Goal: Find contact information: Find contact information

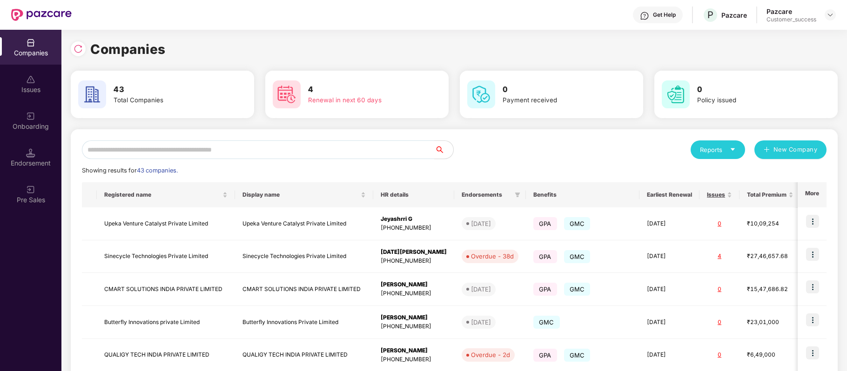
scroll to position [0, 0]
click at [159, 149] on input "text" at bounding box center [258, 150] width 353 height 19
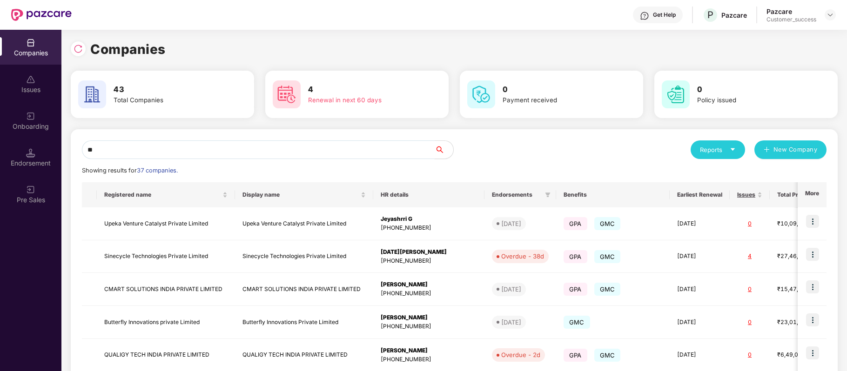
type input "*"
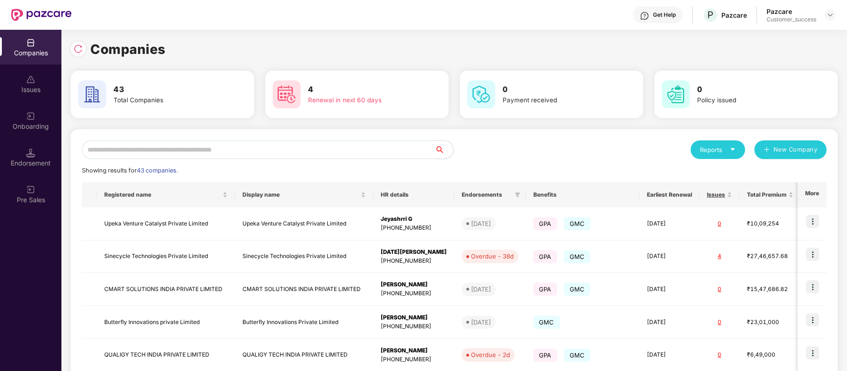
click at [235, 149] on input "text" at bounding box center [258, 150] width 353 height 19
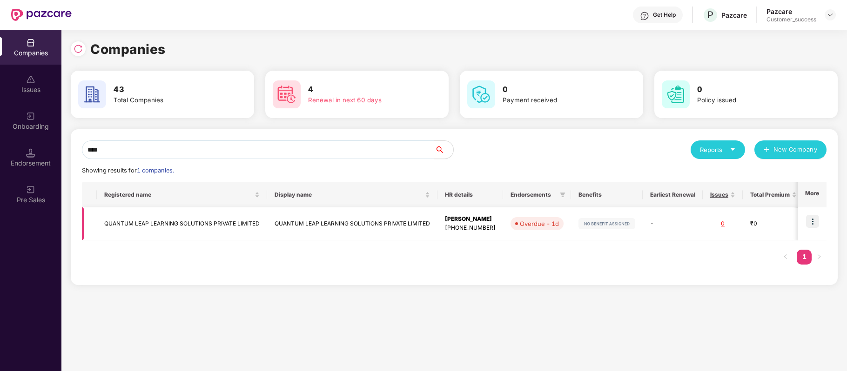
click at [816, 220] on img at bounding box center [812, 221] width 13 height 13
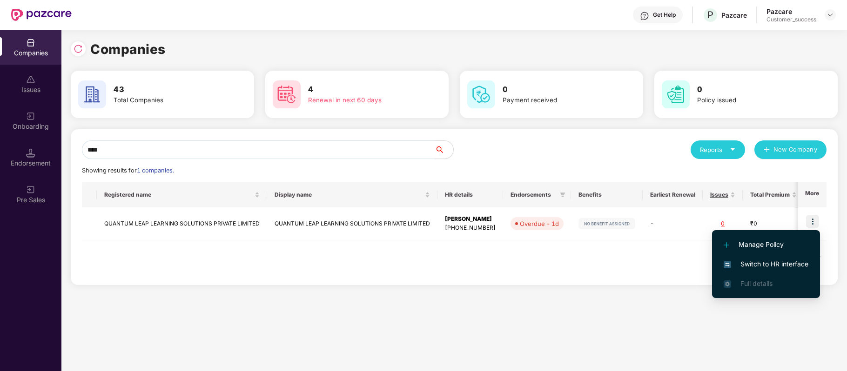
click at [399, 274] on div "**** Reports New Company Showing results for 1 companies. Registered name Displ…" at bounding box center [454, 207] width 767 height 156
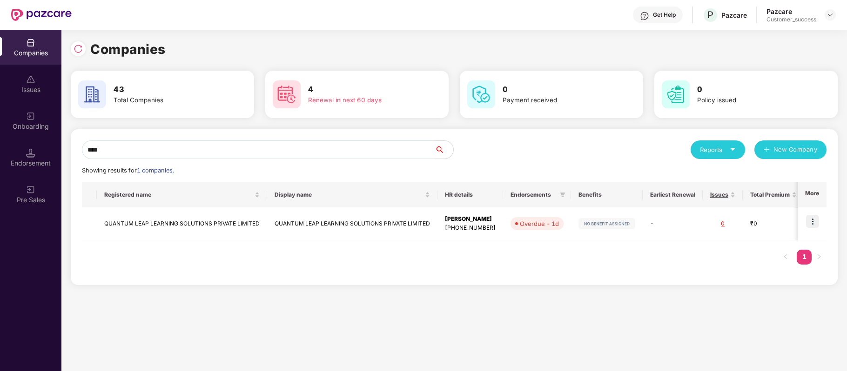
click at [213, 149] on input "****" at bounding box center [258, 150] width 353 height 19
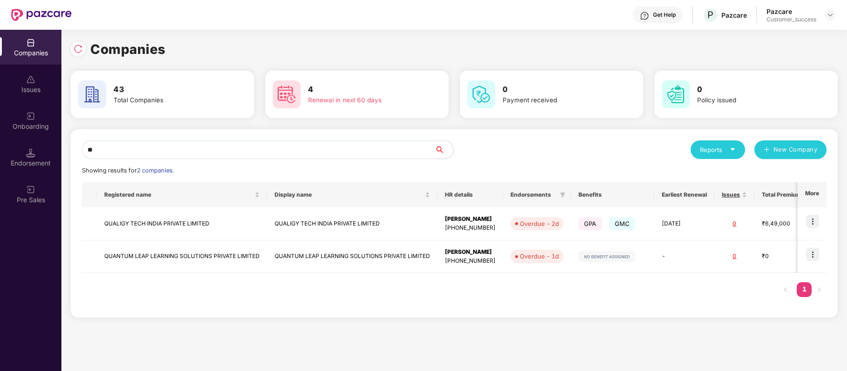
type input "*"
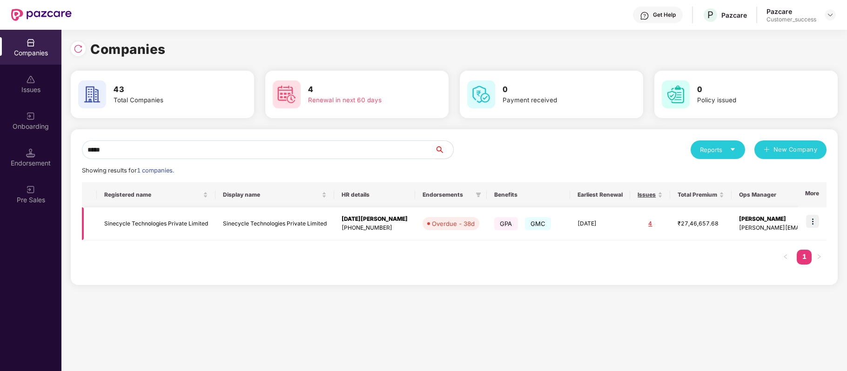
type input "*****"
click at [810, 223] on img at bounding box center [812, 221] width 13 height 13
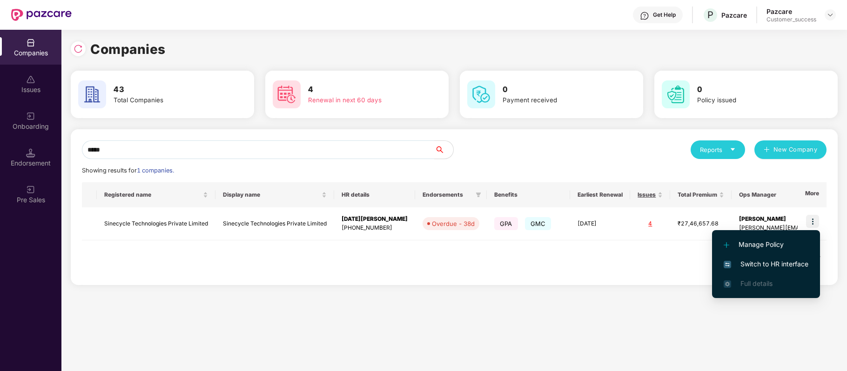
click at [779, 258] on li "Switch to HR interface" at bounding box center [766, 265] width 108 height 20
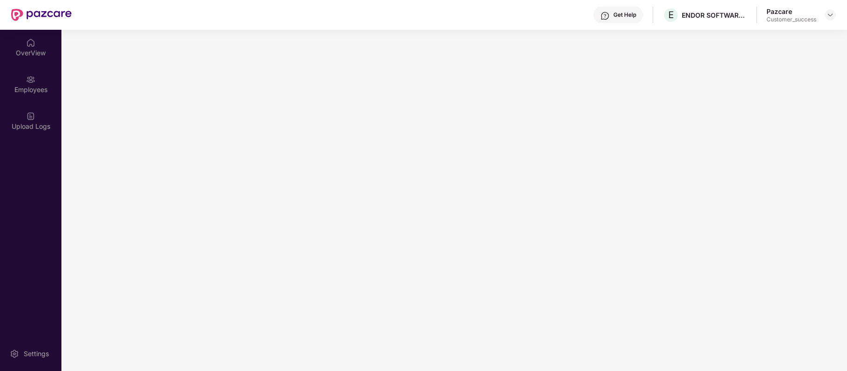
scroll to position [0, 0]
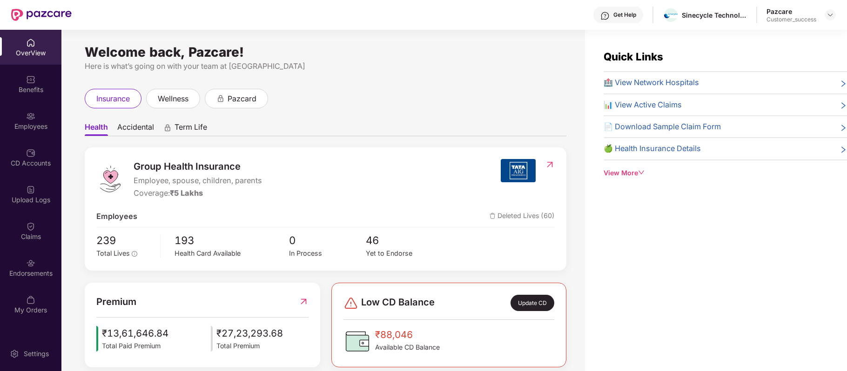
click at [33, 93] on div "Benefits" at bounding box center [30, 89] width 61 height 9
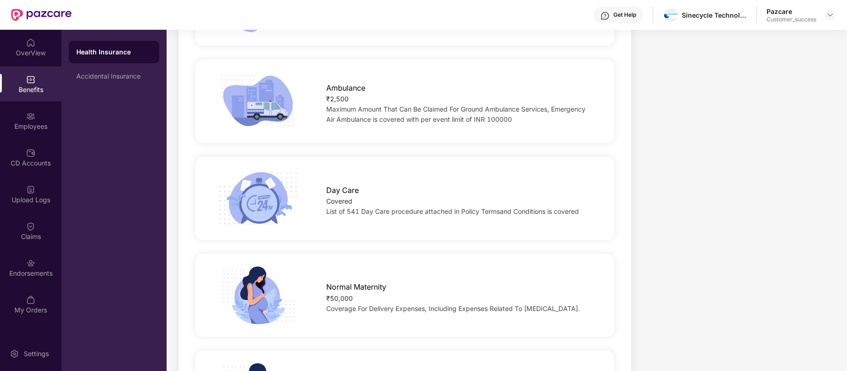
scroll to position [1013, 0]
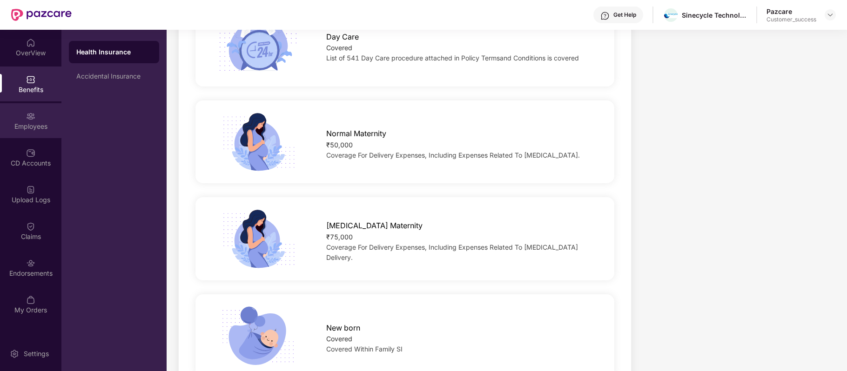
click at [23, 118] on div "Employees" at bounding box center [30, 120] width 61 height 35
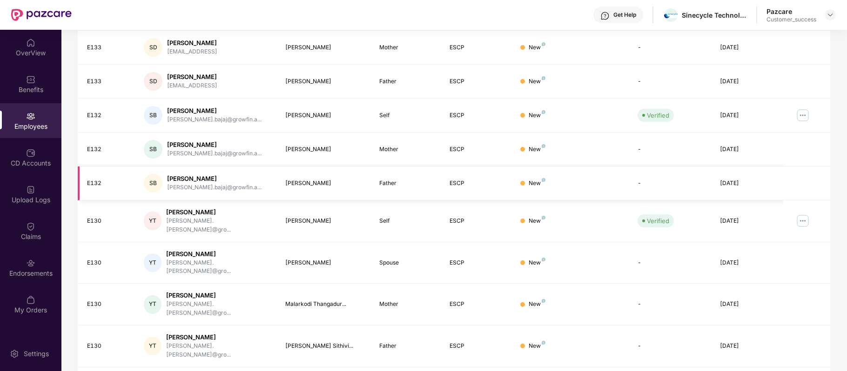
scroll to position [0, 0]
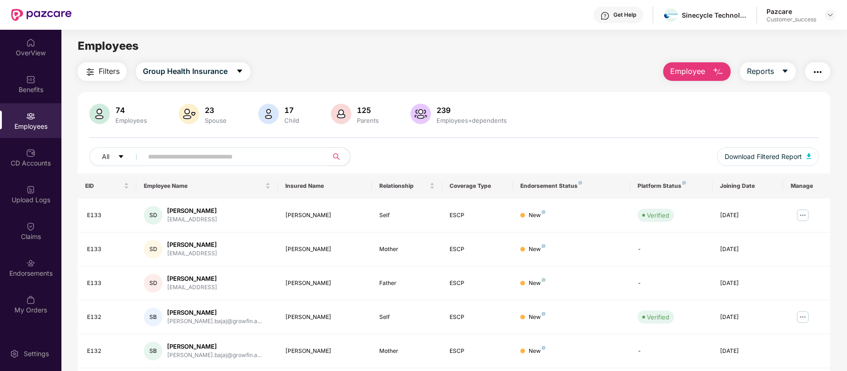
click at [256, 155] on input "text" at bounding box center [231, 157] width 167 height 14
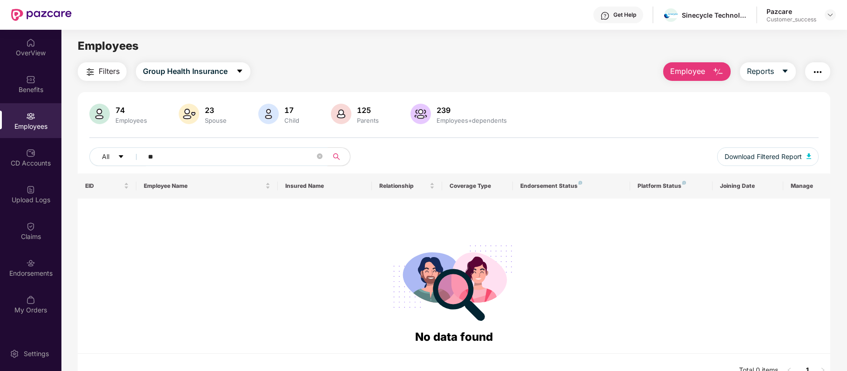
type input "*"
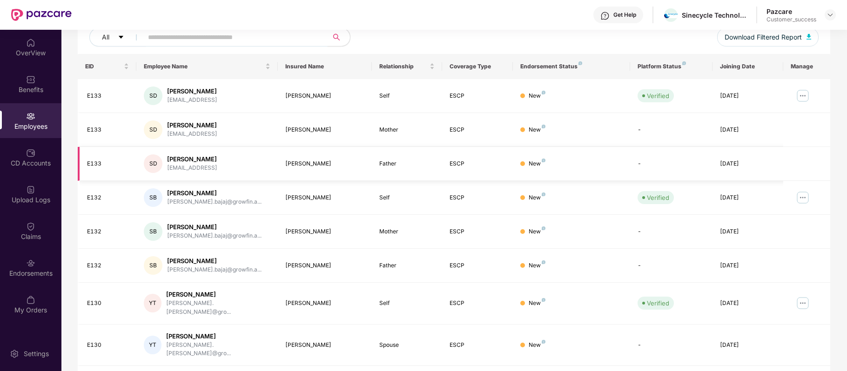
scroll to position [202, 0]
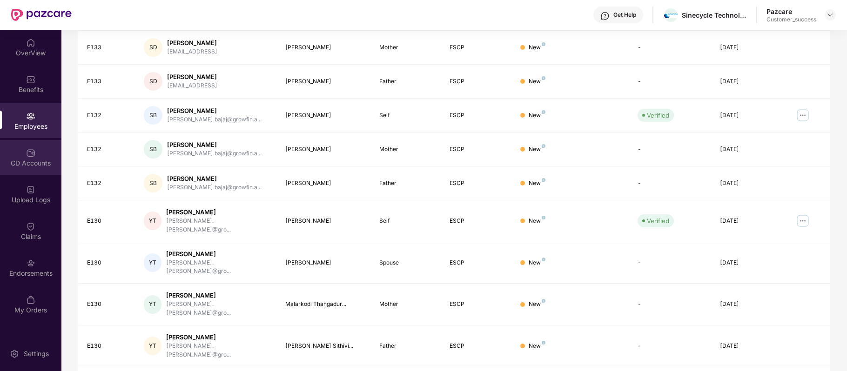
click at [42, 160] on div "CD Accounts" at bounding box center [30, 163] width 61 height 9
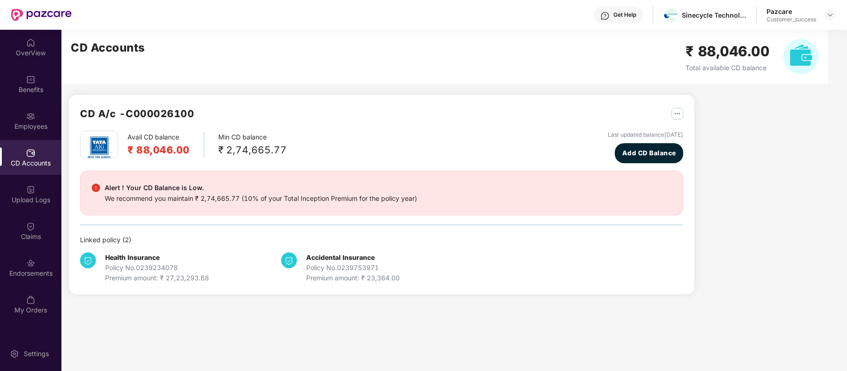
scroll to position [0, 0]
click at [41, 130] on div "Employees" at bounding box center [30, 126] width 61 height 9
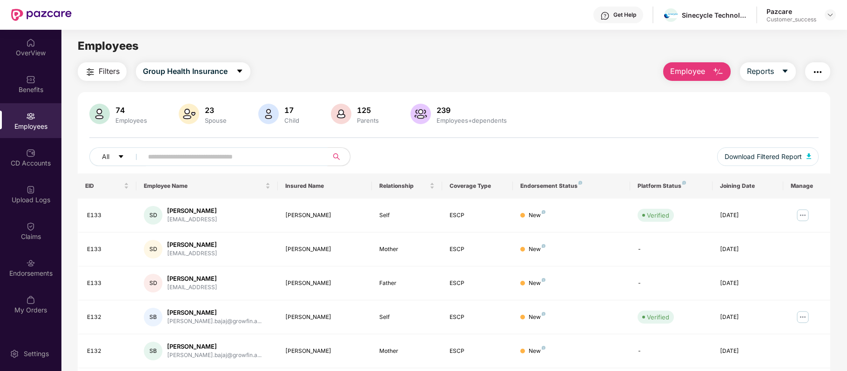
click at [291, 155] on input "text" at bounding box center [231, 157] width 167 height 14
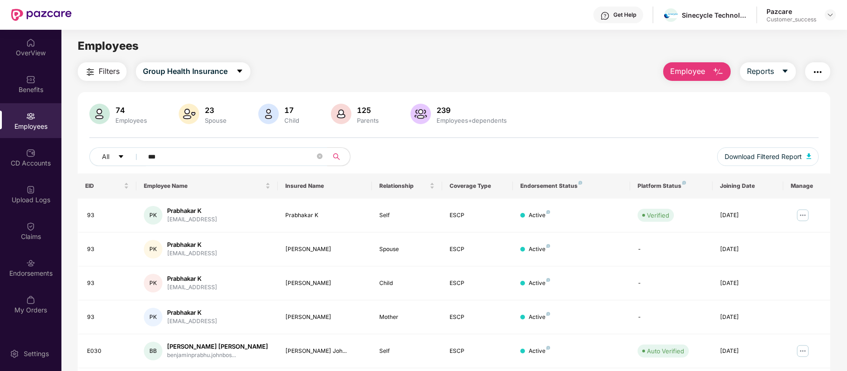
click at [541, 38] on div "Employees" at bounding box center [453, 46] width 785 height 18
click at [396, 69] on div "Filters Group Health Insurance Employee Reports" at bounding box center [454, 71] width 753 height 19
click at [207, 151] on input "***" at bounding box center [231, 157] width 167 height 14
type input "*"
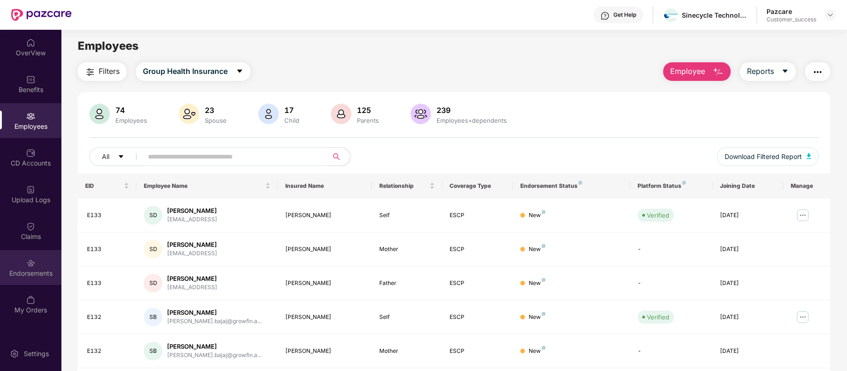
click at [39, 265] on div "Endorsements" at bounding box center [30, 267] width 61 height 35
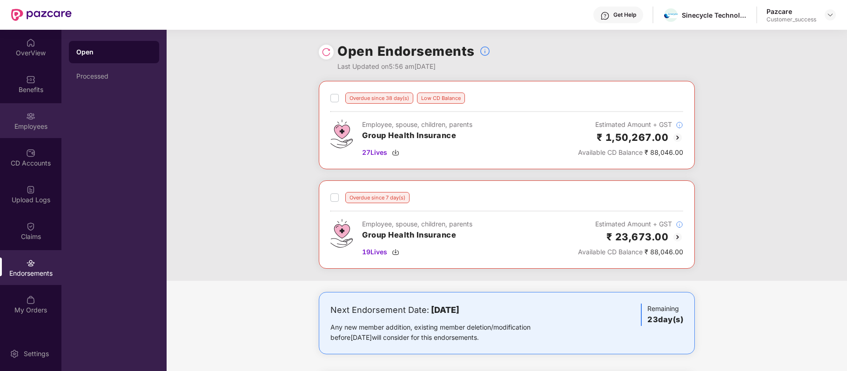
click at [40, 119] on div "Employees" at bounding box center [30, 120] width 61 height 35
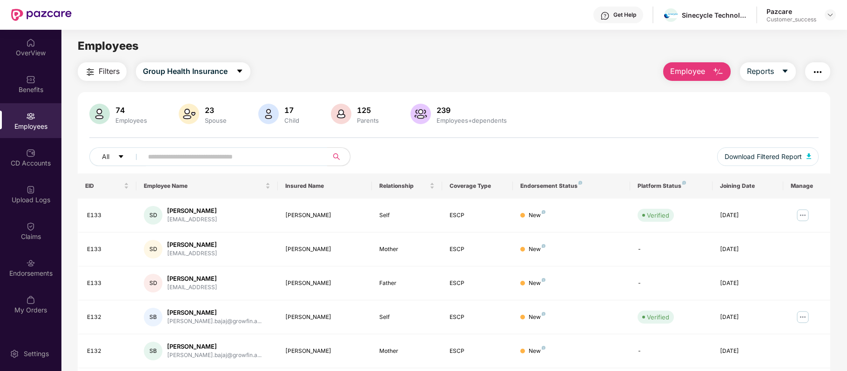
click at [717, 73] on img "button" at bounding box center [718, 72] width 11 height 11
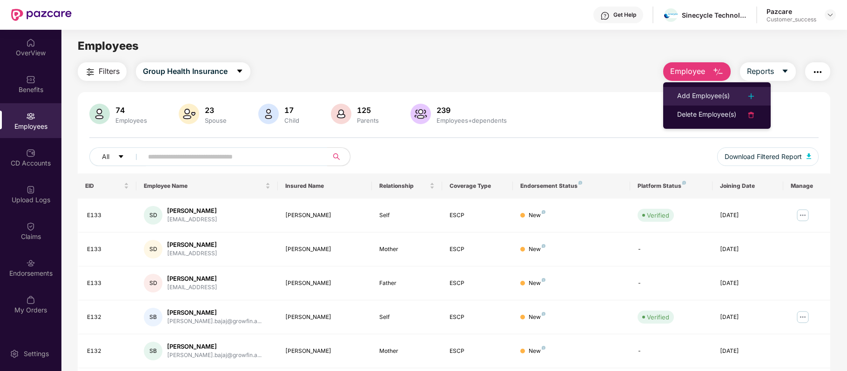
click at [698, 94] on div "Add Employee(s)" at bounding box center [703, 96] width 53 height 11
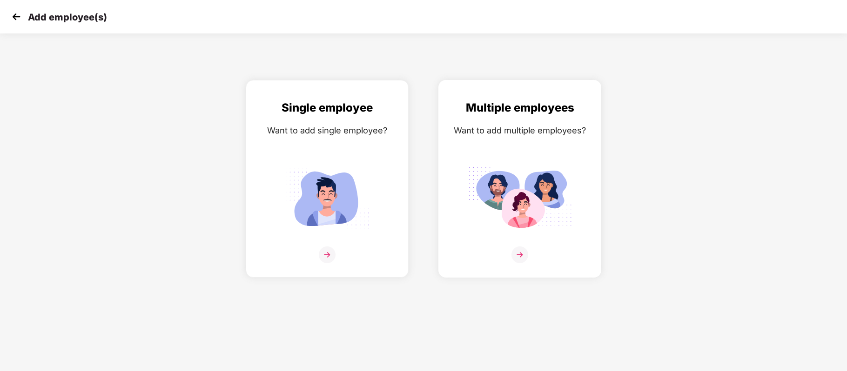
click at [517, 249] on img at bounding box center [519, 255] width 17 height 17
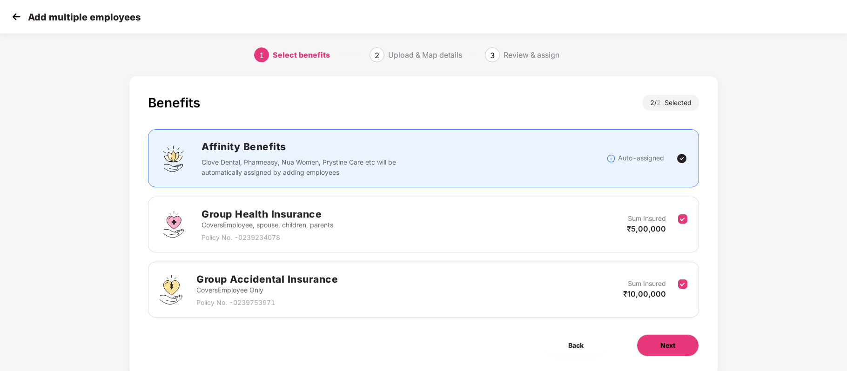
click at [656, 341] on button "Next" at bounding box center [668, 346] width 62 height 22
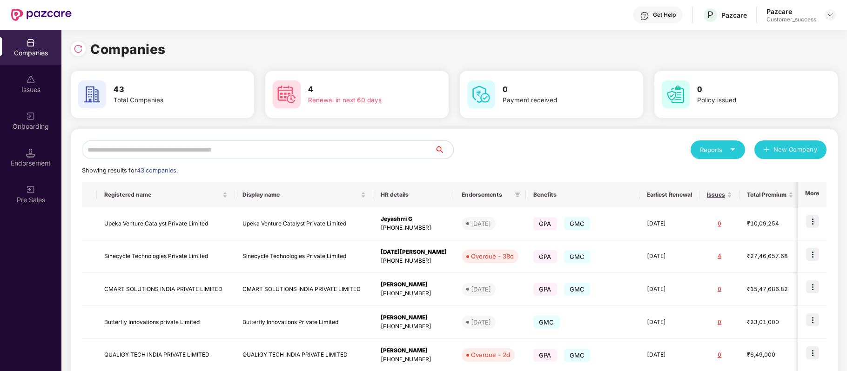
scroll to position [0, 0]
click at [210, 155] on input "text" at bounding box center [258, 150] width 353 height 19
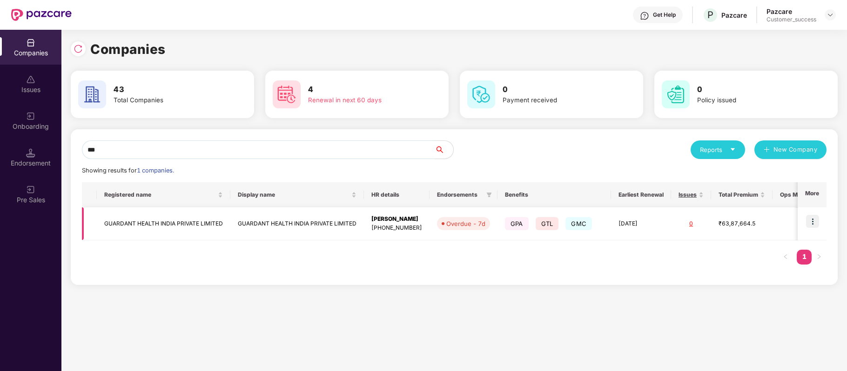
type input "***"
click at [814, 221] on img at bounding box center [812, 221] width 13 height 13
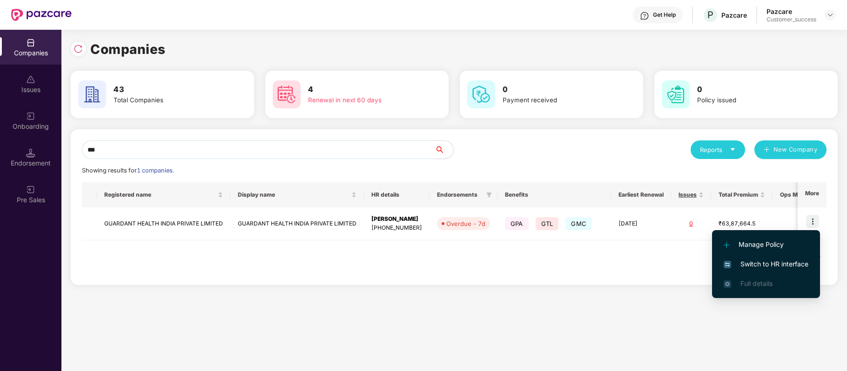
click at [769, 267] on span "Switch to HR interface" at bounding box center [766, 264] width 85 height 10
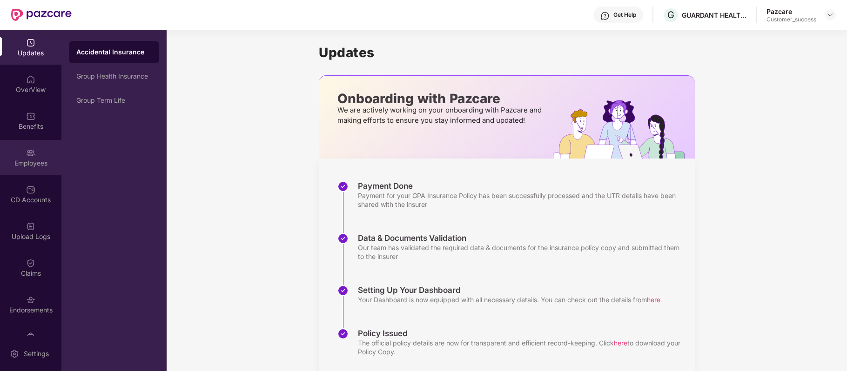
click at [40, 155] on div "Employees" at bounding box center [30, 157] width 61 height 35
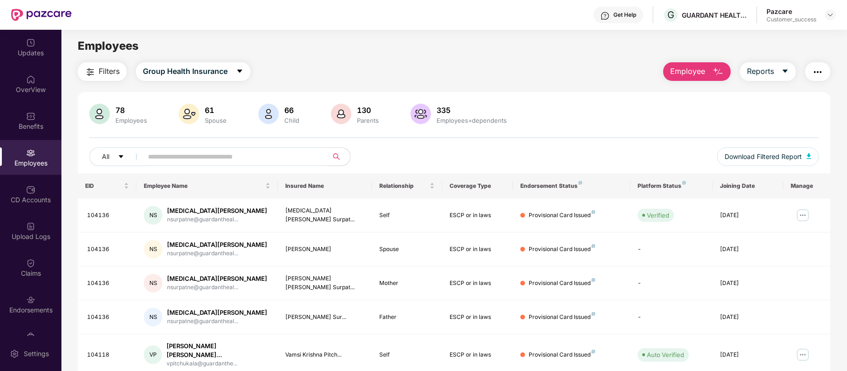
click at [717, 74] on img "button" at bounding box center [718, 72] width 11 height 11
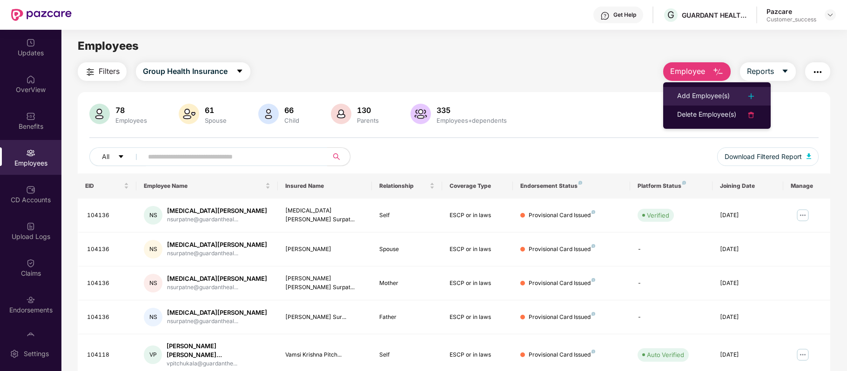
click at [707, 96] on div "Add Employee(s)" at bounding box center [703, 96] width 53 height 11
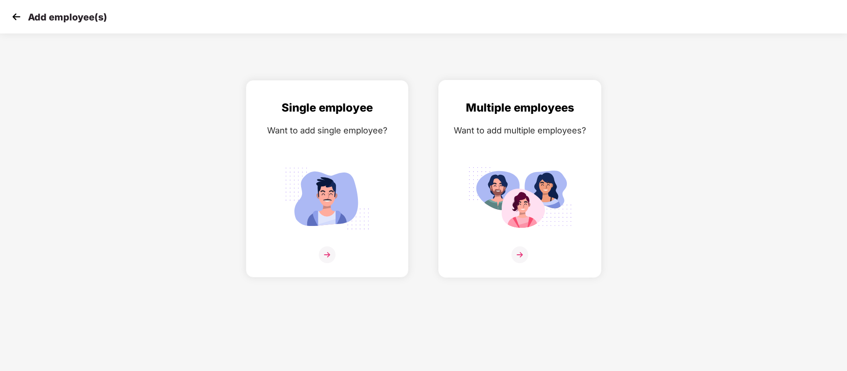
click at [520, 259] on img at bounding box center [519, 255] width 17 height 17
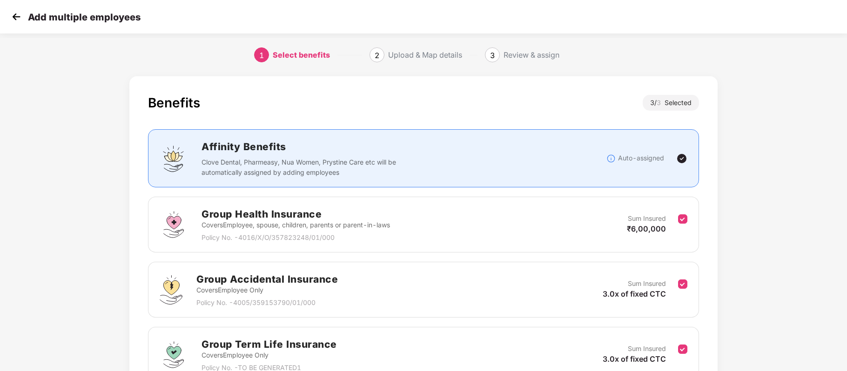
scroll to position [94, 0]
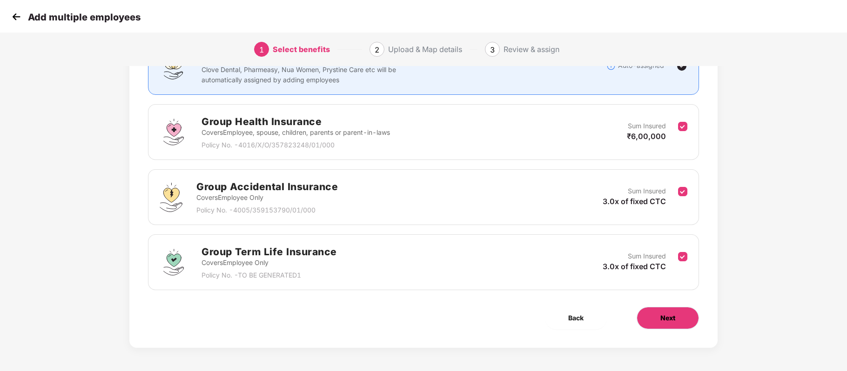
click at [663, 325] on button "Next" at bounding box center [668, 318] width 62 height 22
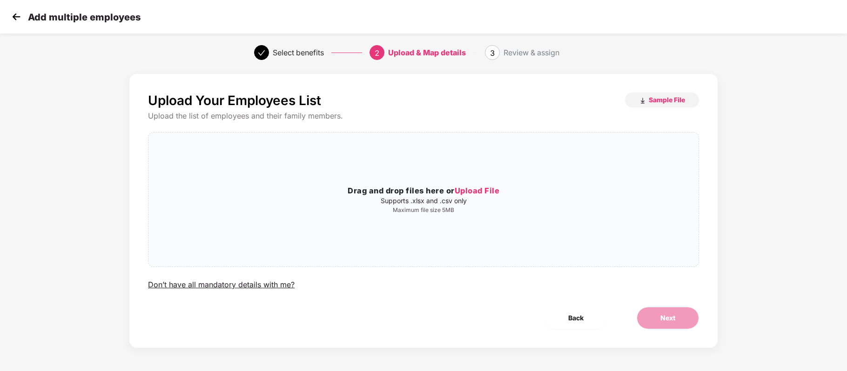
scroll to position [0, 0]
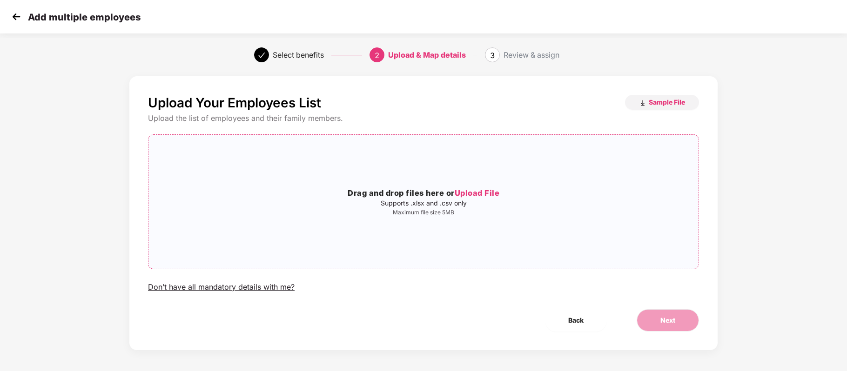
click at [481, 195] on span "Upload File" at bounding box center [477, 192] width 45 height 9
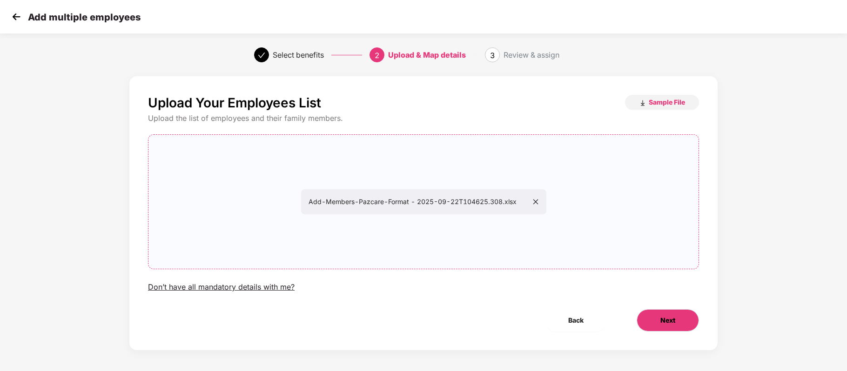
click at [687, 321] on button "Next" at bounding box center [668, 320] width 62 height 22
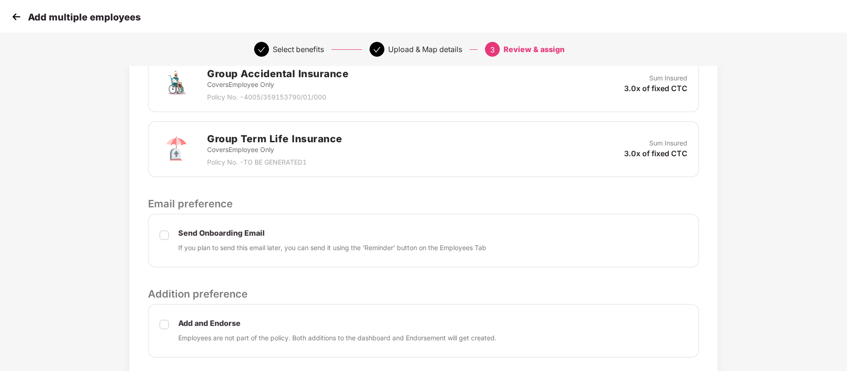
scroll to position [306, 0]
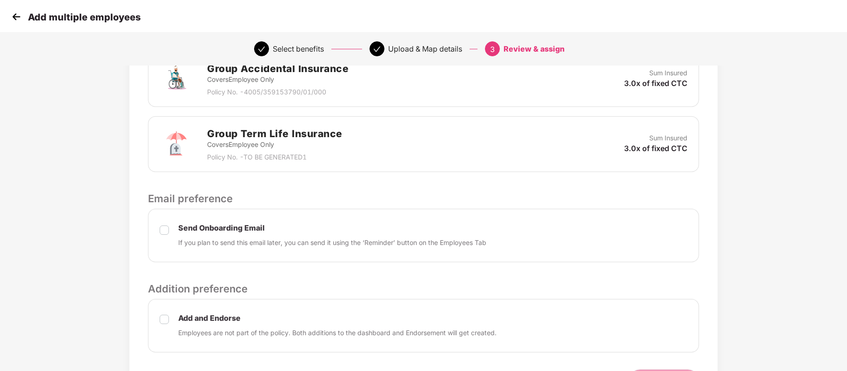
click at [162, 316] on label at bounding box center [164, 326] width 9 height 25
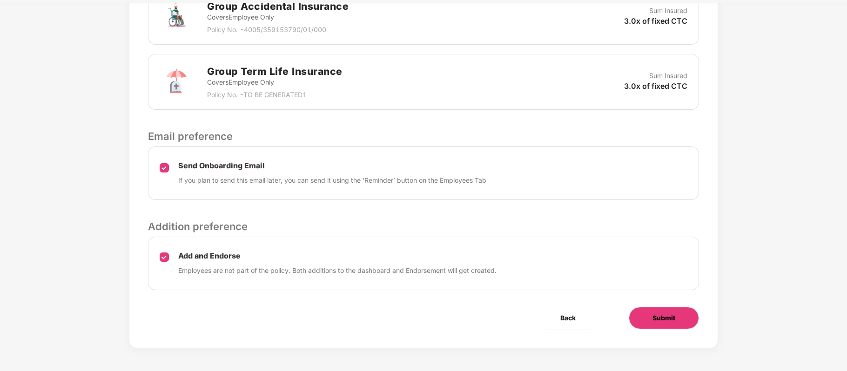
click at [659, 320] on span "Submit" at bounding box center [663, 318] width 23 height 10
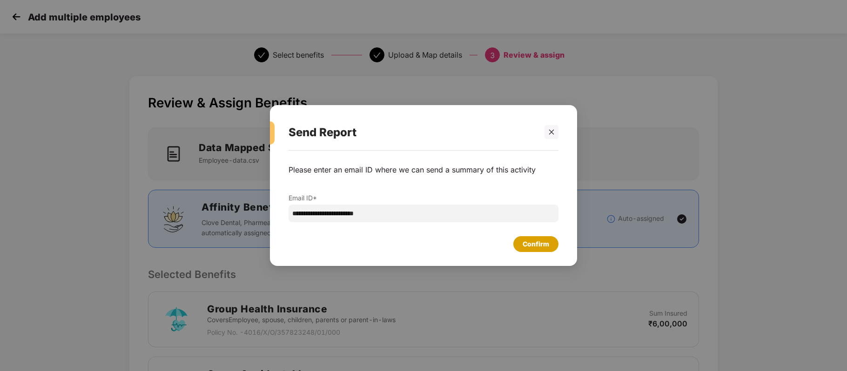
click at [540, 246] on div "Confirm" at bounding box center [536, 244] width 27 height 10
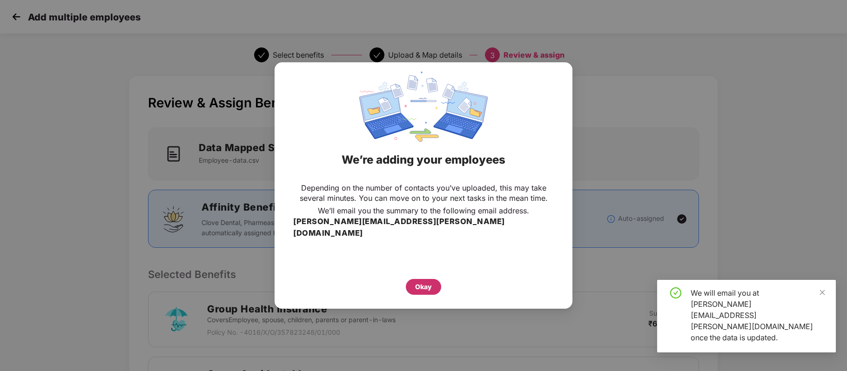
click at [423, 285] on div "Okay" at bounding box center [423, 287] width 17 height 10
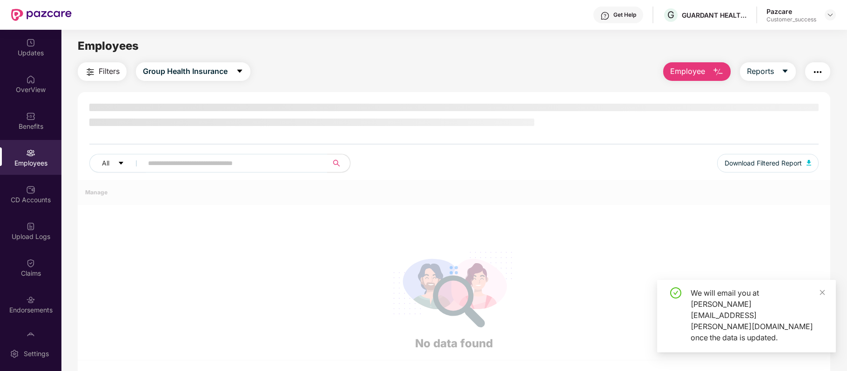
scroll to position [0, 0]
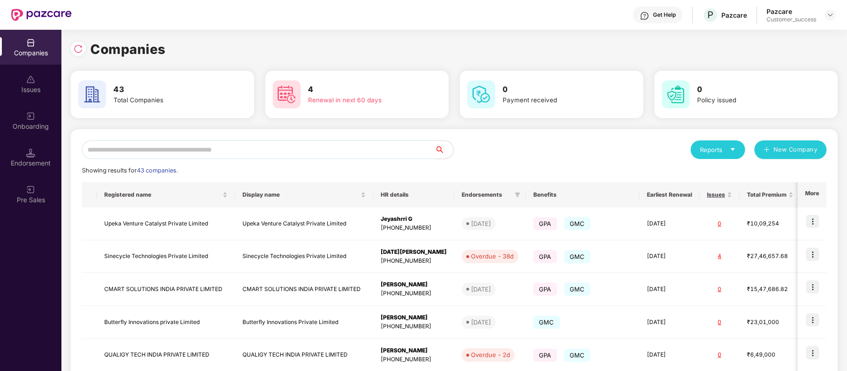
click at [206, 155] on input "text" at bounding box center [258, 150] width 353 height 19
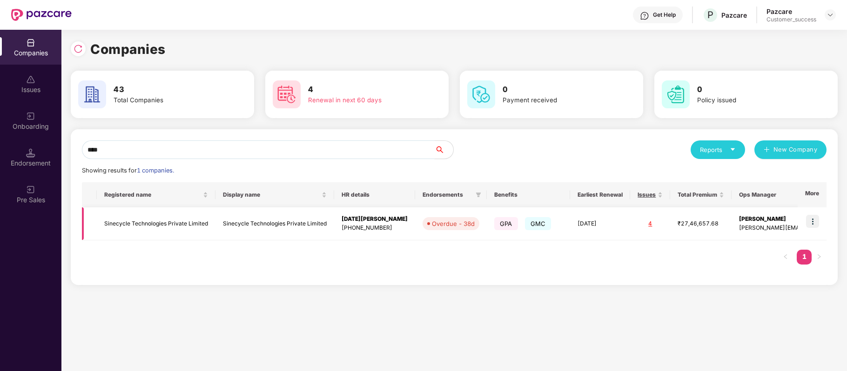
type input "****"
click at [810, 220] on img at bounding box center [812, 221] width 13 height 13
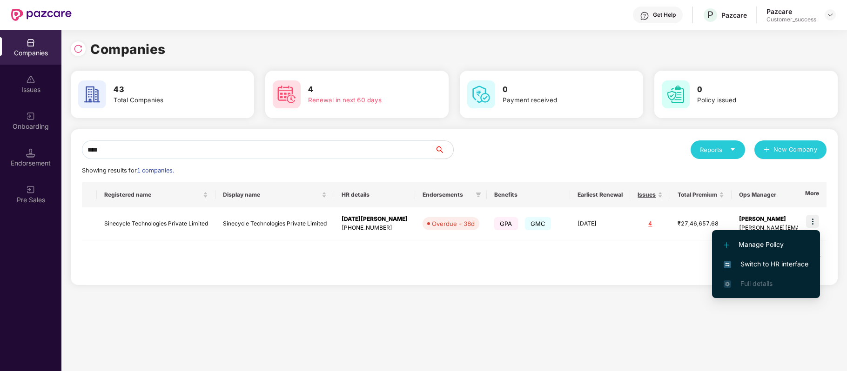
click at [786, 261] on span "Switch to HR interface" at bounding box center [766, 264] width 85 height 10
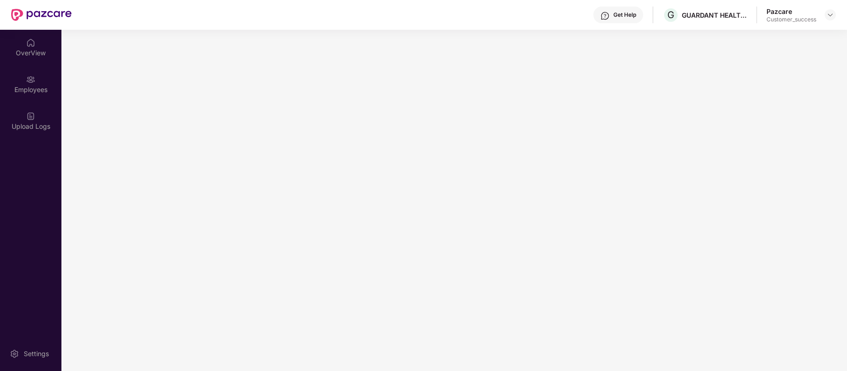
scroll to position [0, 0]
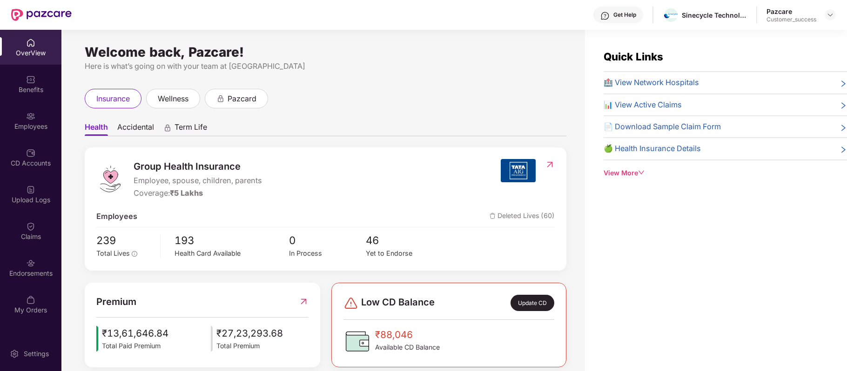
click at [36, 116] on div "Employees" at bounding box center [30, 120] width 61 height 35
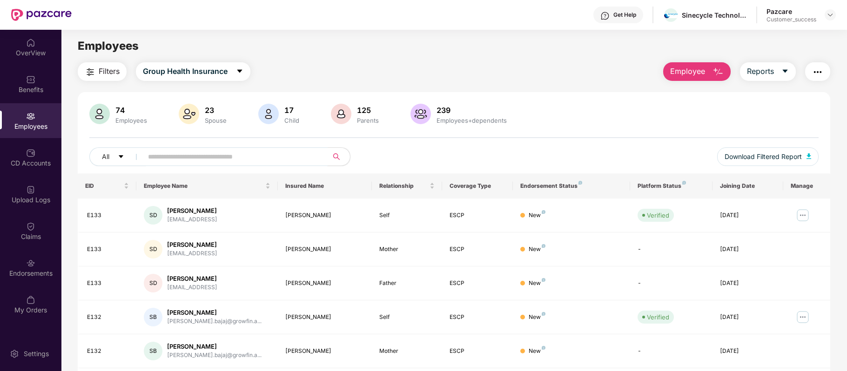
click at [187, 151] on input "text" at bounding box center [231, 157] width 167 height 14
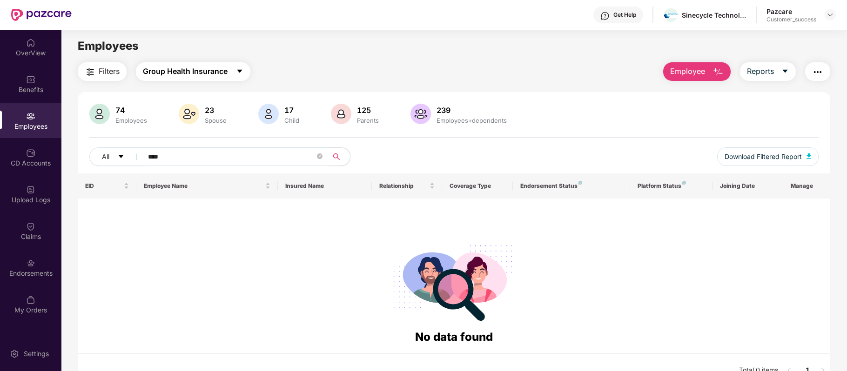
type input "****"
click at [221, 78] on button "Group Health Insurance" at bounding box center [193, 71] width 114 height 19
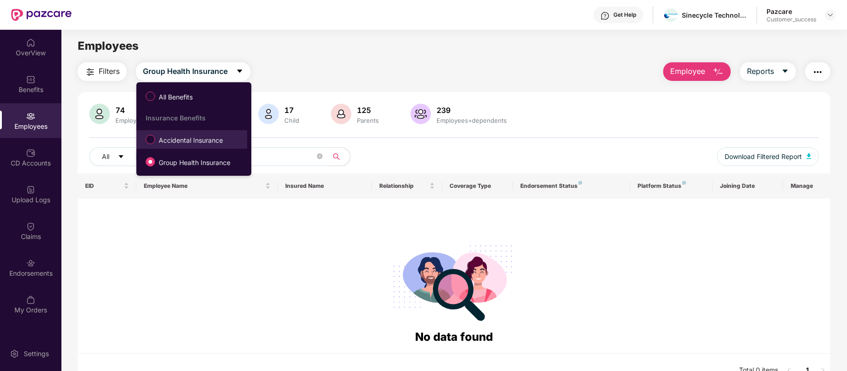
click at [202, 142] on span "Accidental Insurance" at bounding box center [191, 140] width 72 height 10
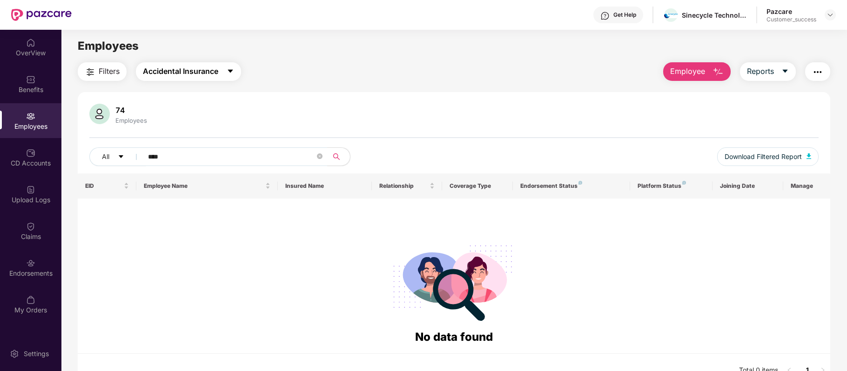
click at [220, 75] on button "Accidental Insurance" at bounding box center [188, 71] width 105 height 19
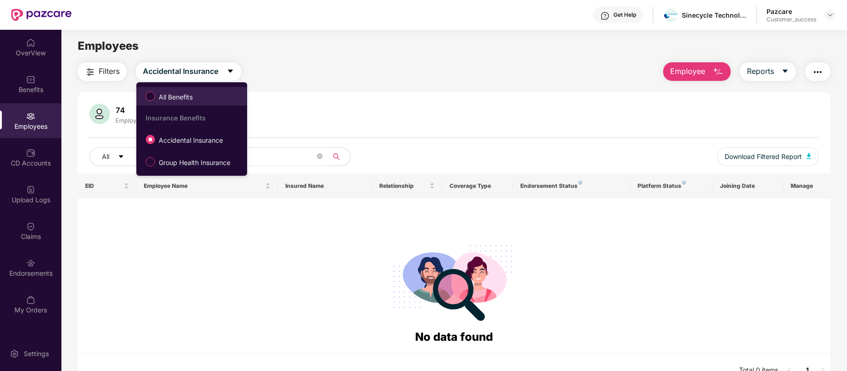
click at [195, 101] on span "All Benefits" at bounding box center [175, 97] width 41 height 10
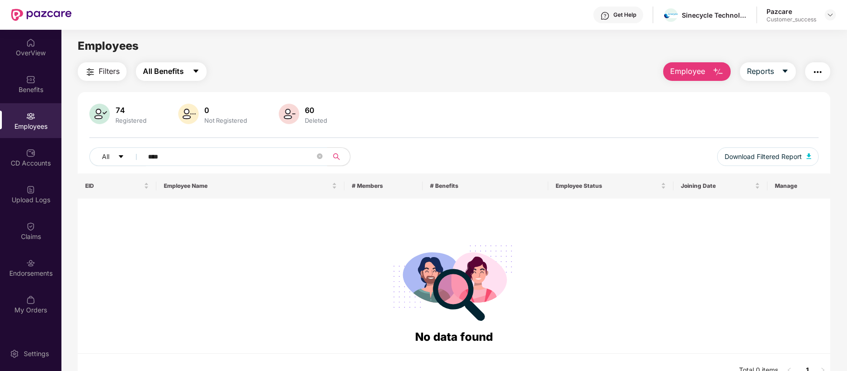
click at [190, 71] on button "All Benefits" at bounding box center [171, 71] width 71 height 19
click at [38, 263] on div "Endorsements" at bounding box center [30, 267] width 61 height 35
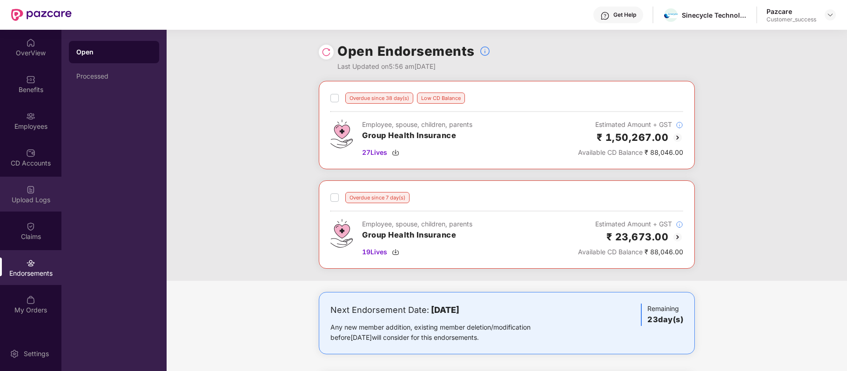
click at [32, 190] on img at bounding box center [30, 189] width 9 height 9
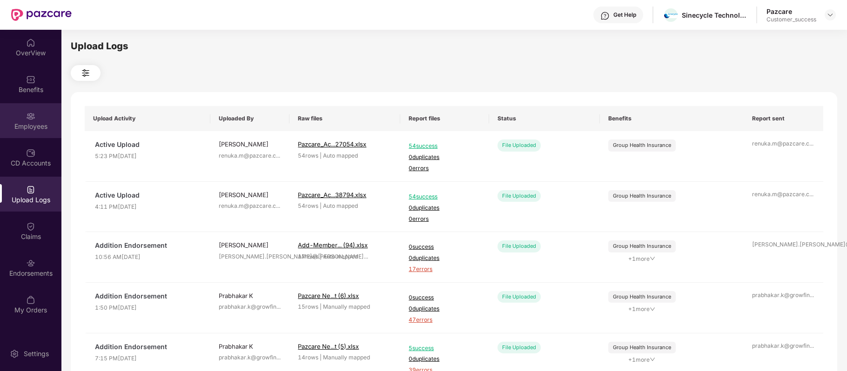
click at [28, 123] on div "Employees" at bounding box center [30, 126] width 61 height 9
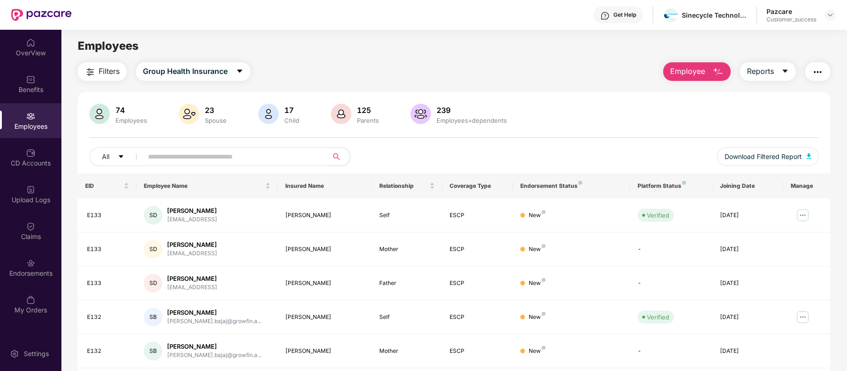
click at [176, 156] on input "text" at bounding box center [231, 157] width 167 height 14
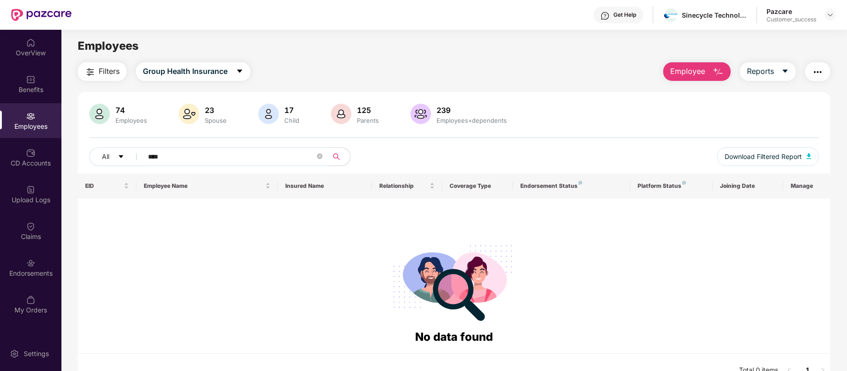
scroll to position [30, 0]
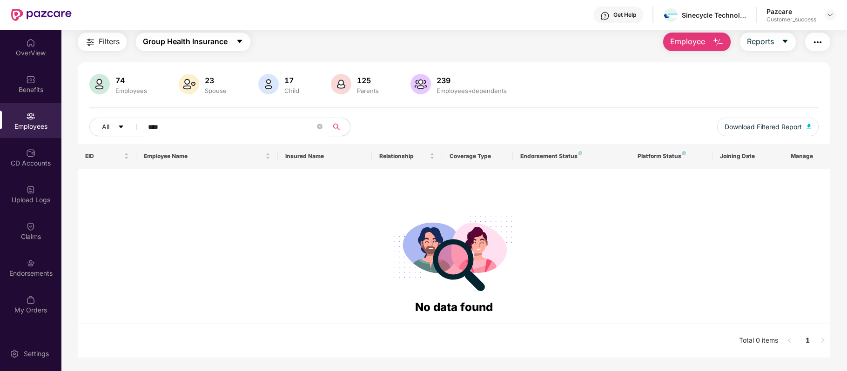
type input "****"
click at [238, 48] on button "Group Health Insurance" at bounding box center [193, 42] width 114 height 19
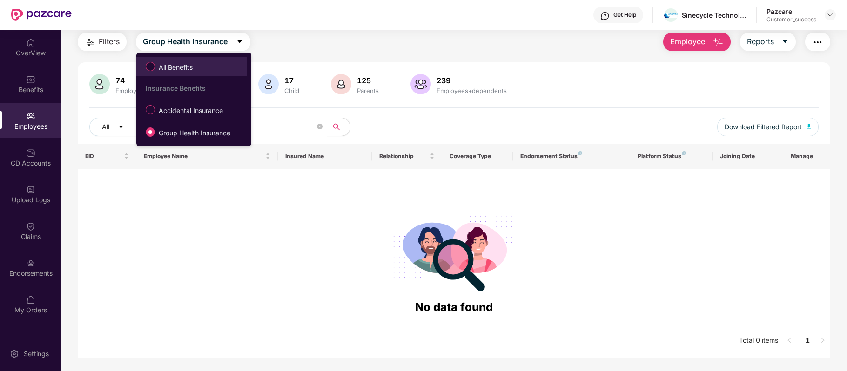
click at [192, 70] on span "All Benefits" at bounding box center [175, 67] width 41 height 10
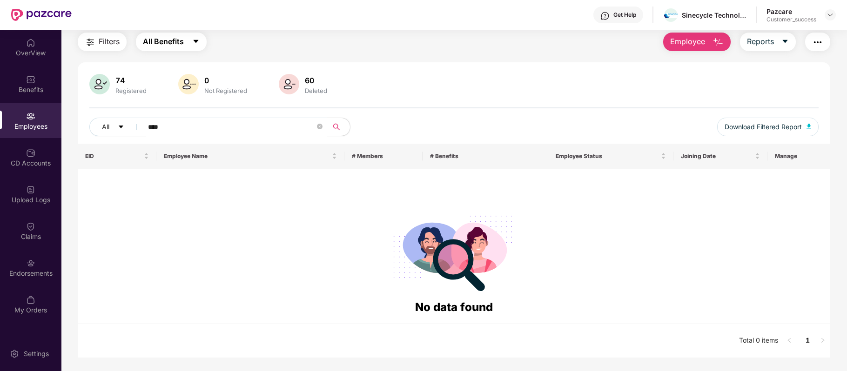
click at [190, 40] on button "All Benefits" at bounding box center [171, 42] width 71 height 19
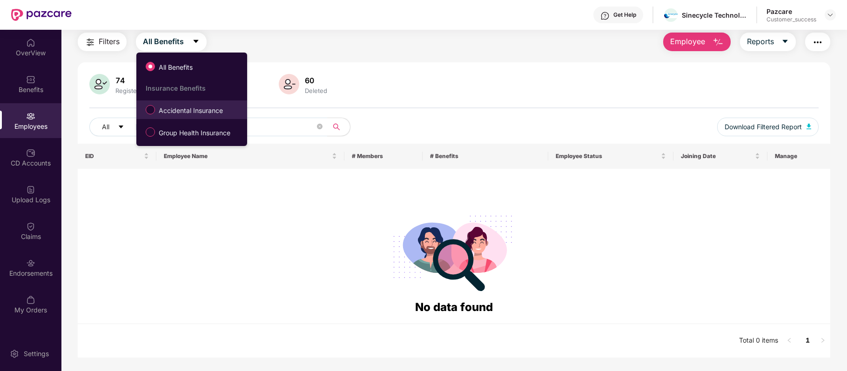
click at [171, 114] on span "Accidental Insurance" at bounding box center [191, 111] width 72 height 10
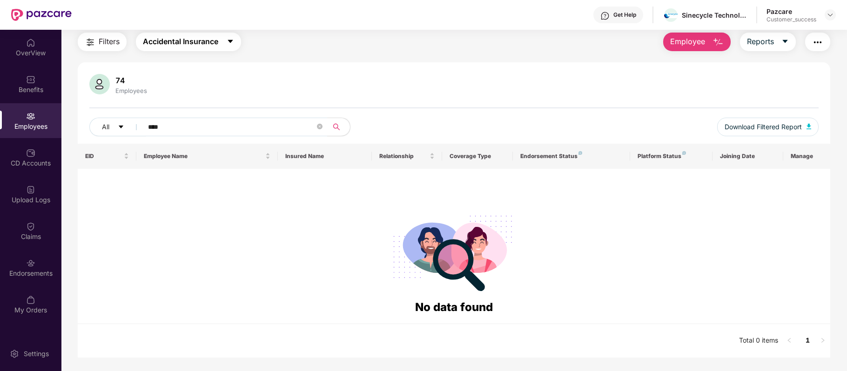
click at [223, 40] on button "Accidental Insurance" at bounding box center [188, 42] width 105 height 19
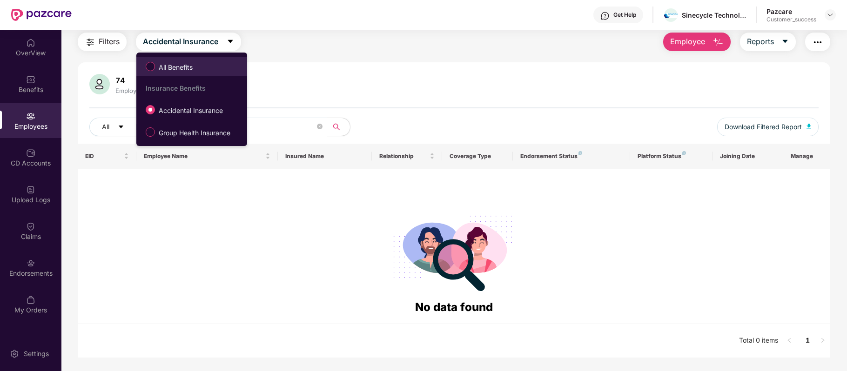
click at [190, 67] on span "All Benefits" at bounding box center [175, 67] width 41 height 10
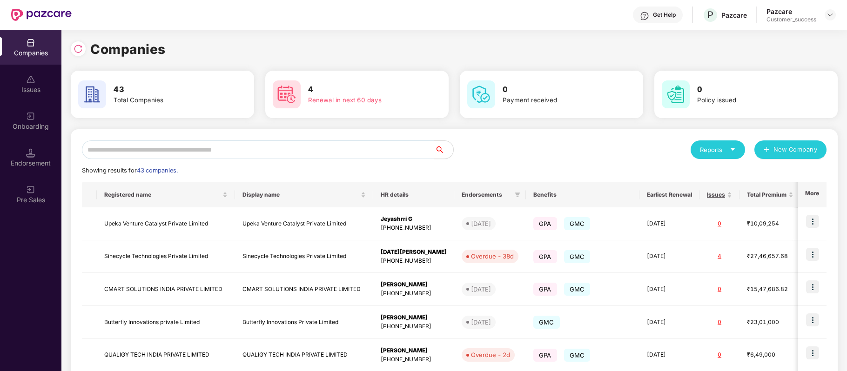
scroll to position [0, 0]
click at [78, 48] on img at bounding box center [78, 48] width 9 height 9
click at [283, 148] on input "text" at bounding box center [258, 150] width 353 height 19
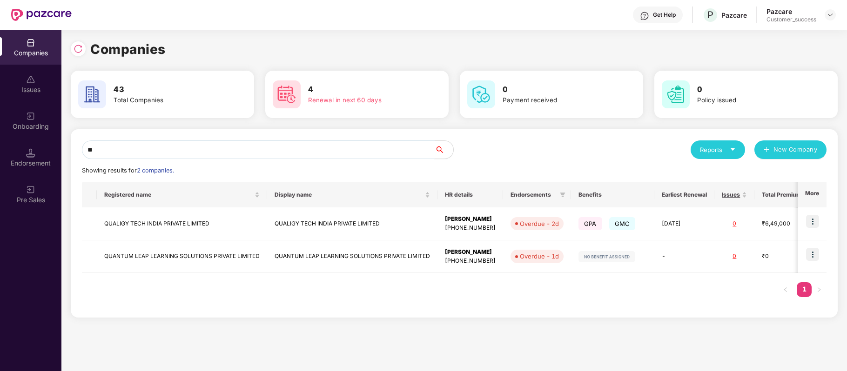
type input "**"
click at [814, 256] on img at bounding box center [812, 254] width 13 height 13
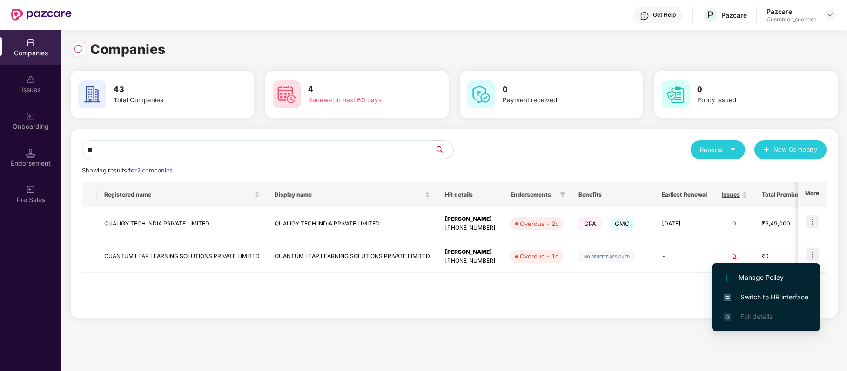
click at [769, 289] on li "Switch to HR interface" at bounding box center [766, 298] width 108 height 20
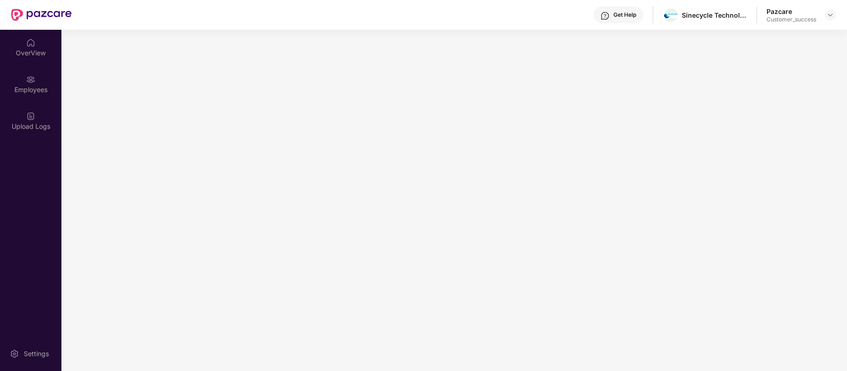
scroll to position [0, 0]
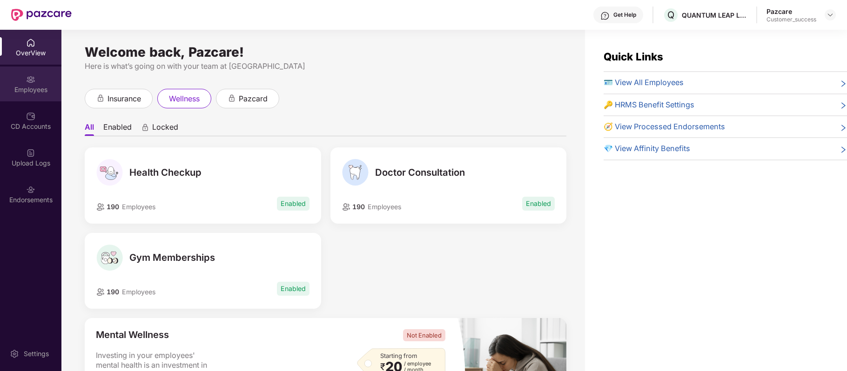
click at [32, 87] on div "Employees" at bounding box center [30, 89] width 61 height 9
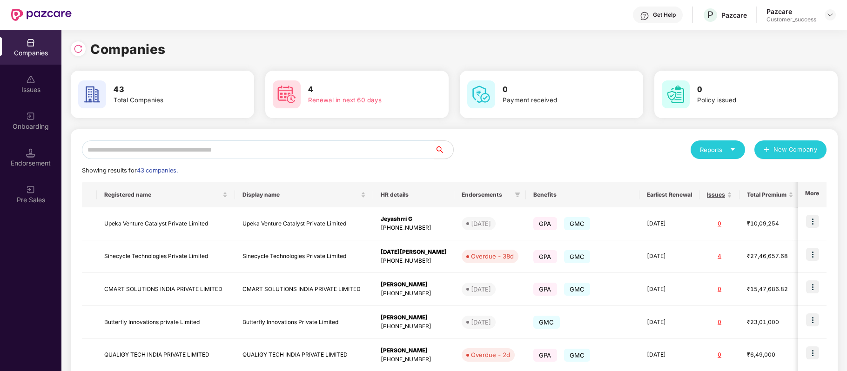
scroll to position [0, 0]
click at [208, 144] on input "text" at bounding box center [258, 150] width 353 height 19
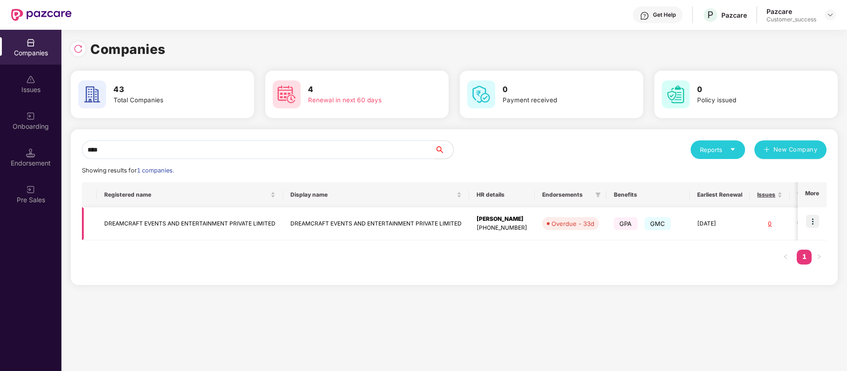
type input "****"
click at [810, 225] on img at bounding box center [812, 221] width 13 height 13
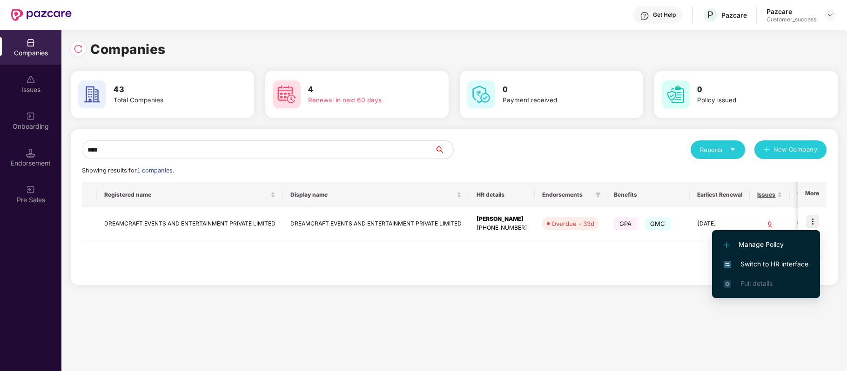
click at [794, 269] on span "Switch to HR interface" at bounding box center [766, 264] width 85 height 10
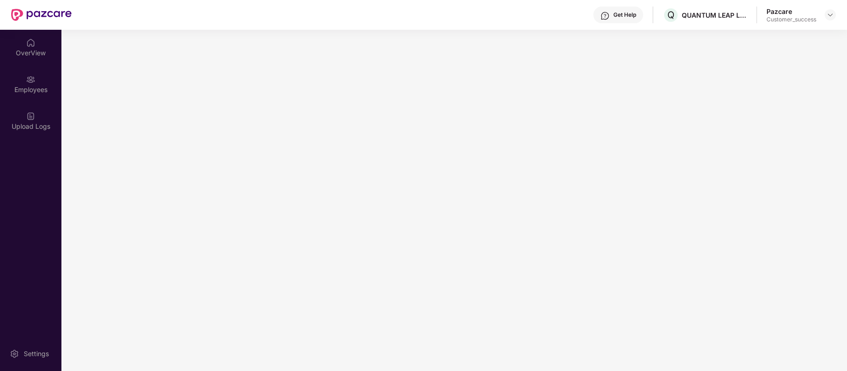
scroll to position [0, 0]
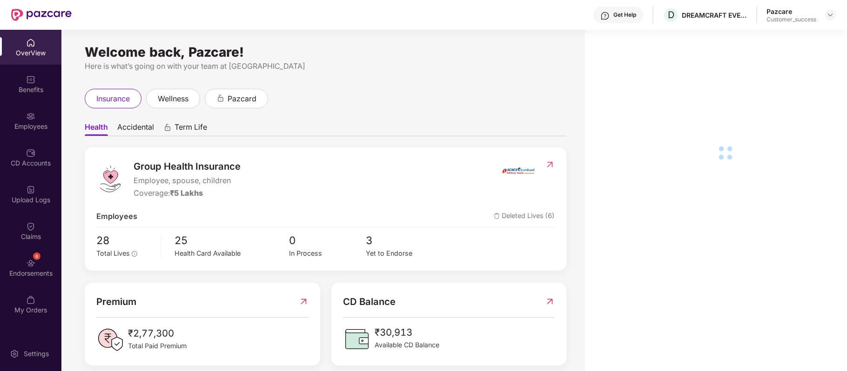
click at [36, 122] on div "Employees" at bounding box center [30, 126] width 61 height 9
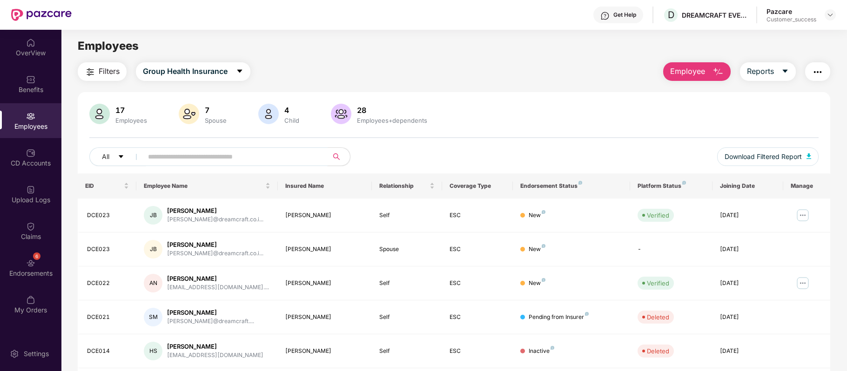
click at [252, 155] on input "text" at bounding box center [231, 157] width 167 height 14
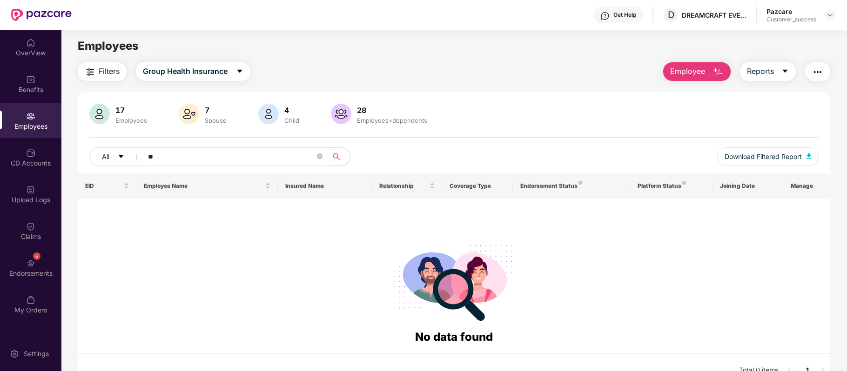
type input "*"
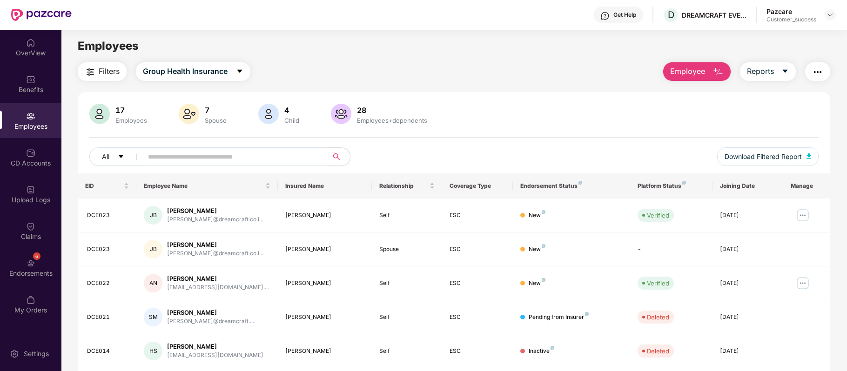
click at [38, 123] on div "Employees" at bounding box center [30, 126] width 61 height 9
click at [514, 87] on div "Filters Group Health Insurance Employee Reports 17 Employees 7 Spouse 4 Child […" at bounding box center [454, 328] width 753 height 533
click at [266, 155] on input "text" at bounding box center [231, 157] width 167 height 14
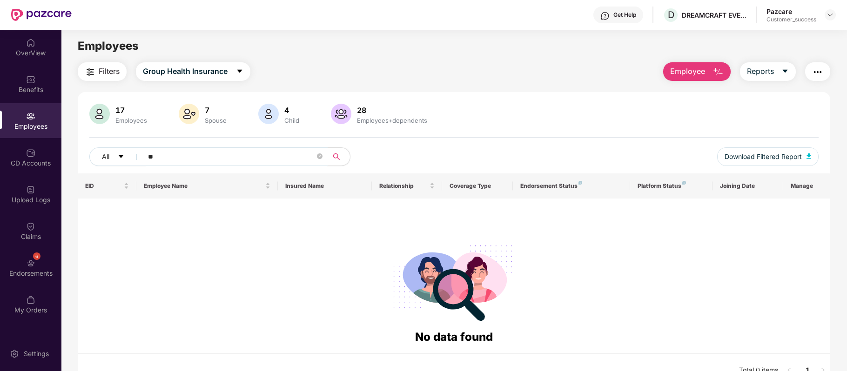
type input "*"
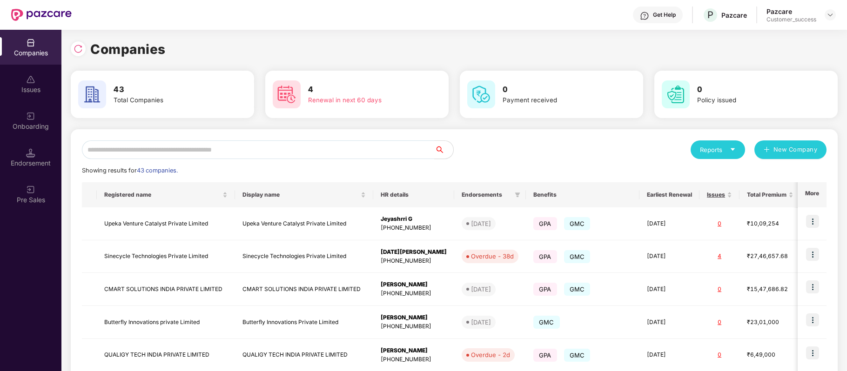
scroll to position [0, 0]
click at [194, 148] on input "text" at bounding box center [258, 150] width 353 height 19
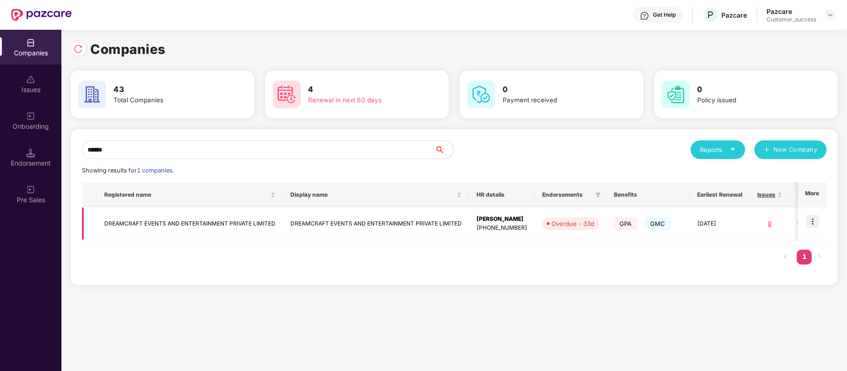
type input "******"
click at [812, 222] on img at bounding box center [812, 221] width 13 height 13
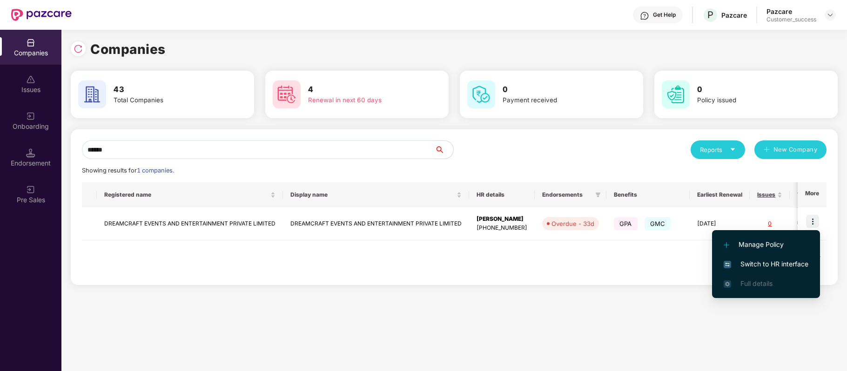
click at [787, 259] on span "Switch to HR interface" at bounding box center [766, 264] width 85 height 10
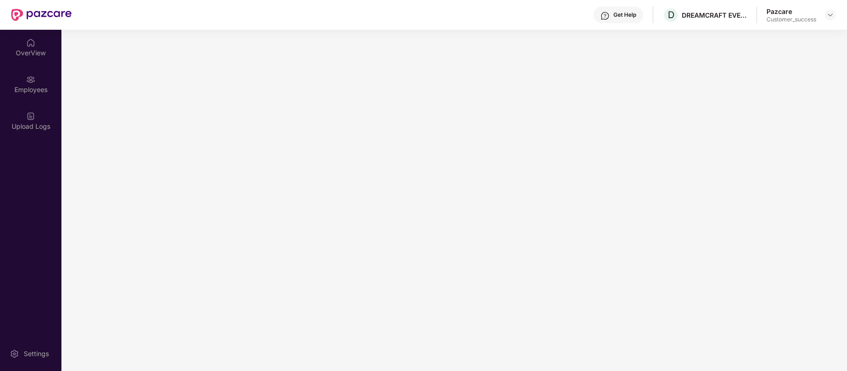
scroll to position [0, 0]
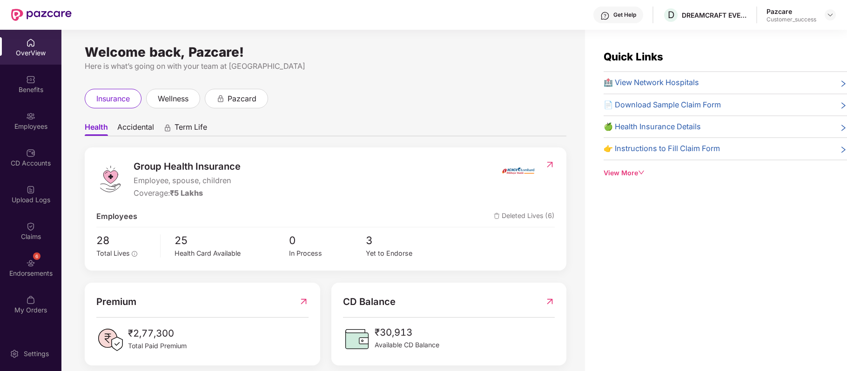
click at [27, 120] on div "Employees" at bounding box center [30, 120] width 61 height 35
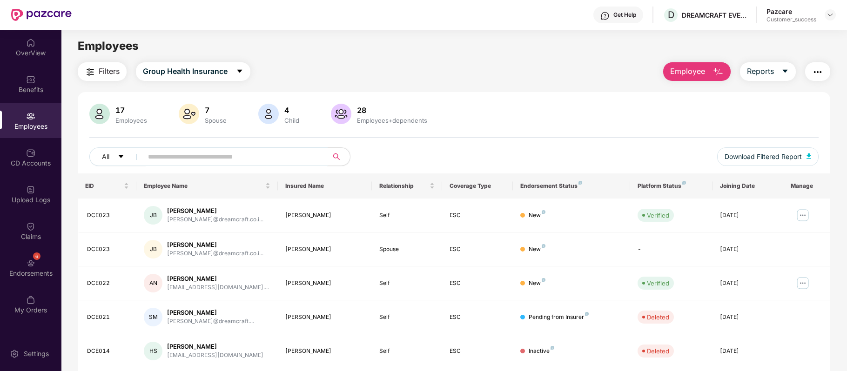
click at [211, 153] on input "text" at bounding box center [231, 157] width 167 height 14
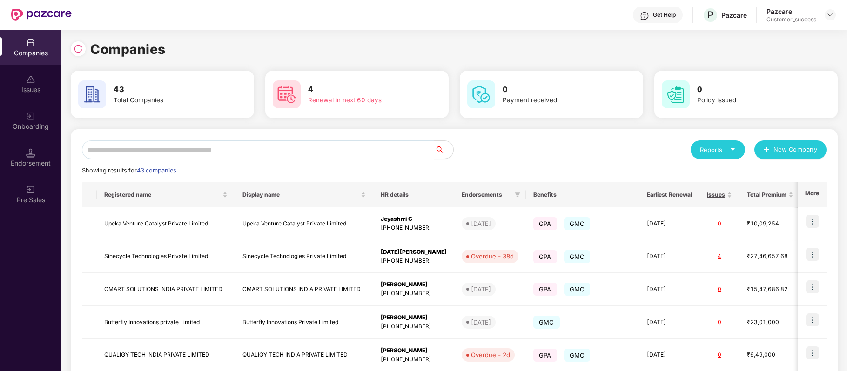
scroll to position [0, 0]
click at [192, 148] on input "text" at bounding box center [258, 150] width 353 height 19
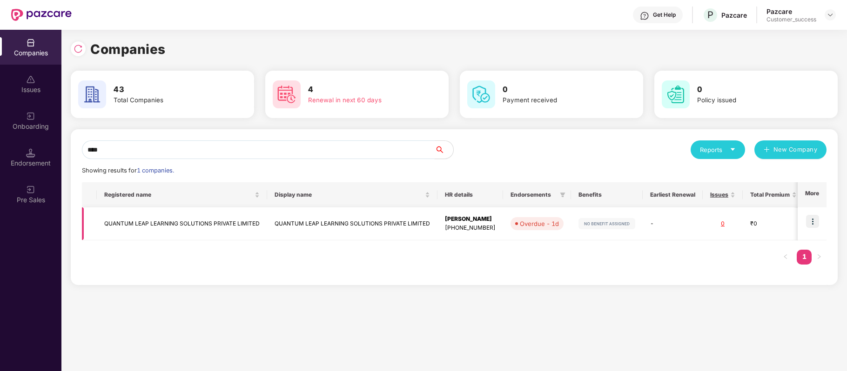
type input "****"
click at [813, 225] on img at bounding box center [812, 221] width 13 height 13
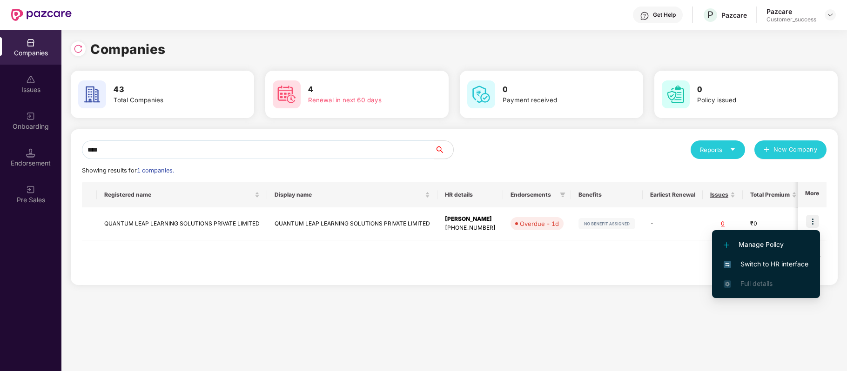
click at [769, 261] on span "Switch to HR interface" at bounding box center [766, 264] width 85 height 10
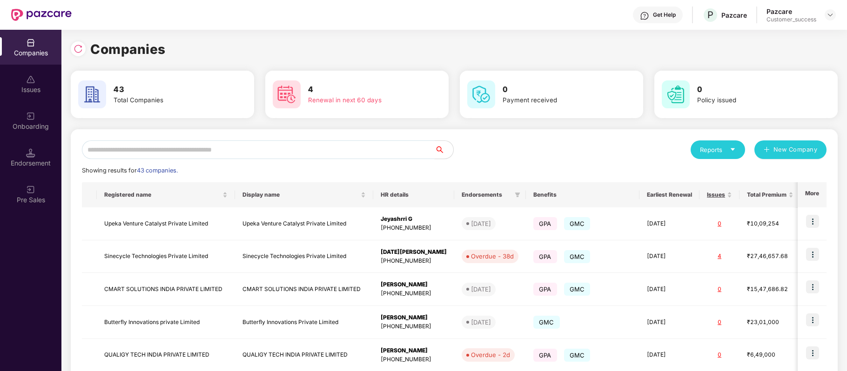
click at [264, 151] on input "text" at bounding box center [258, 150] width 353 height 19
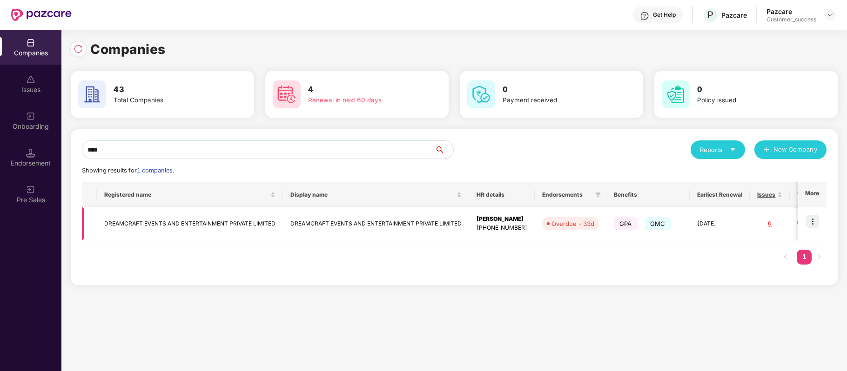
type input "****"
click at [814, 222] on img at bounding box center [812, 221] width 13 height 13
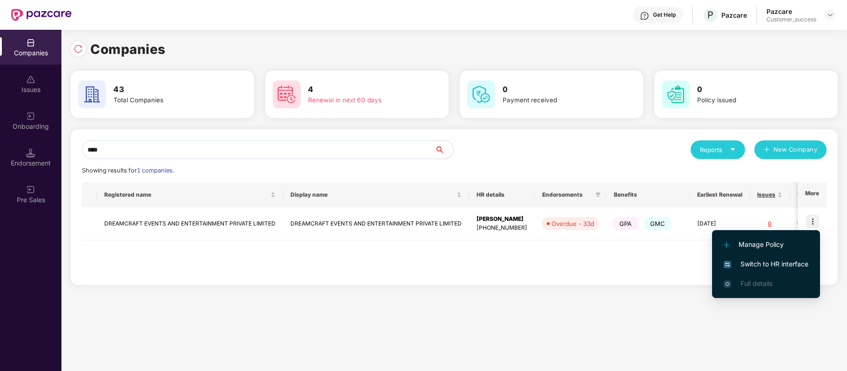
click at [768, 261] on span "Switch to HR interface" at bounding box center [766, 264] width 85 height 10
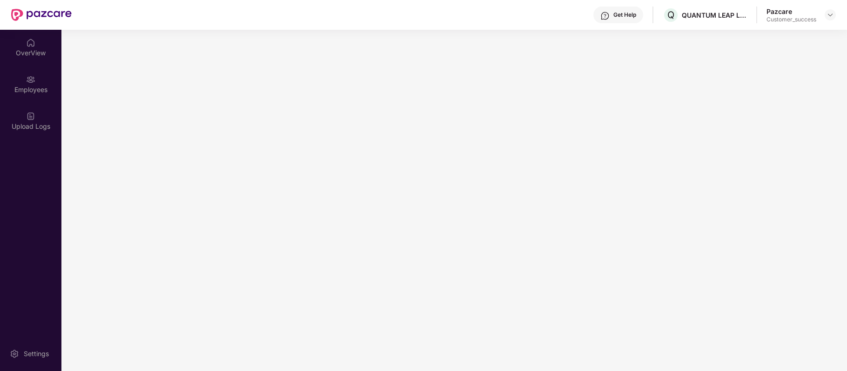
scroll to position [0, 0]
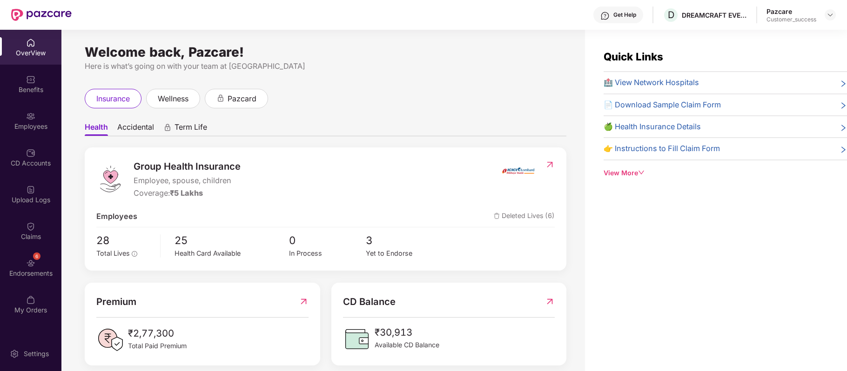
click at [30, 114] on img at bounding box center [30, 116] width 9 height 9
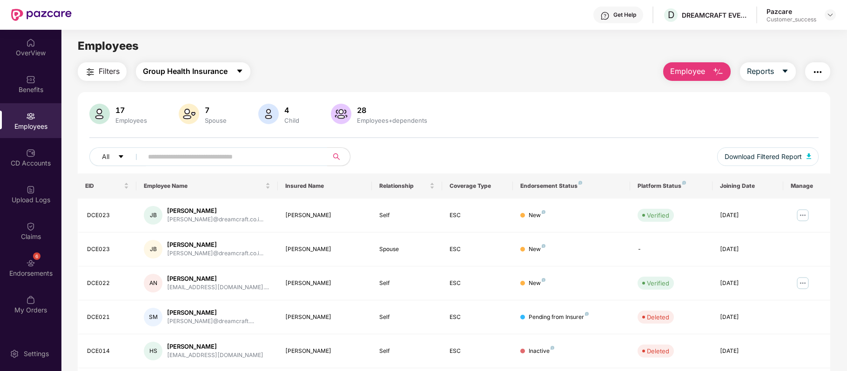
click at [229, 69] on button "Group Health Insurance" at bounding box center [193, 71] width 114 height 19
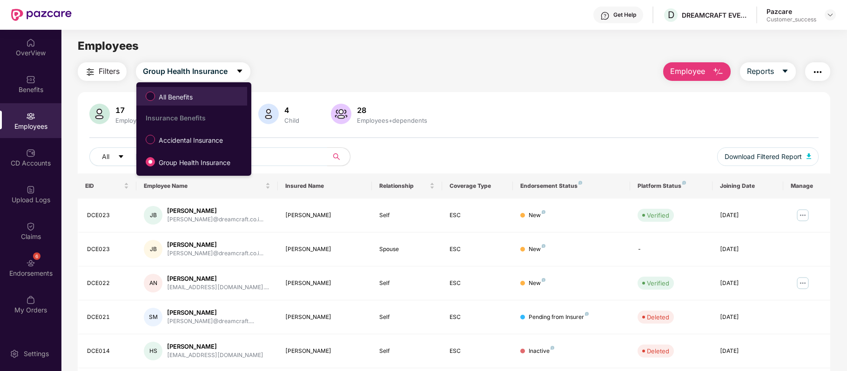
click at [179, 92] on span "All Benefits" at bounding box center [175, 97] width 41 height 10
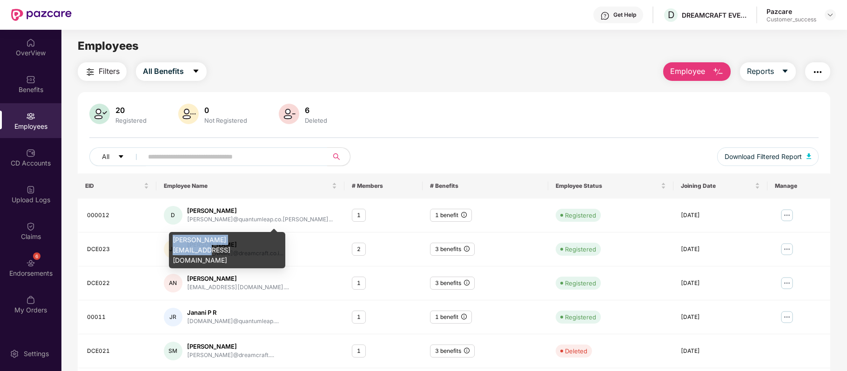
drag, startPoint x: 170, startPoint y: 237, endPoint x: 252, endPoint y: 235, distance: 82.4
click at [252, 235] on div "[PERSON_NAME][EMAIL_ADDRESS][DOMAIN_NAME]" at bounding box center [227, 250] width 116 height 36
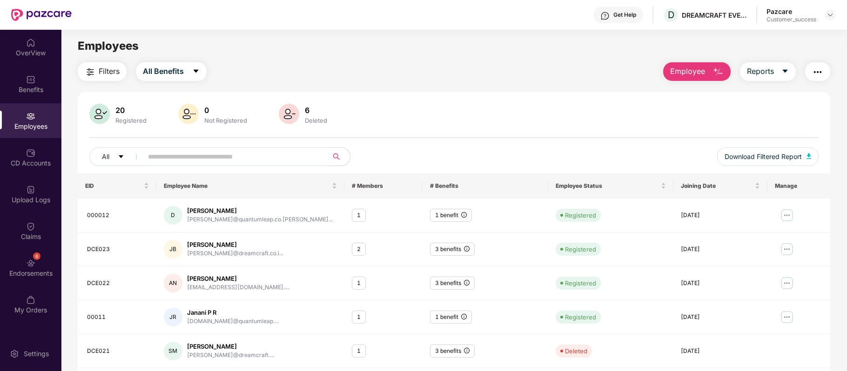
copy div "[PERSON_NAME][EMAIL_ADDRESS][DOMAIN_NAME]"
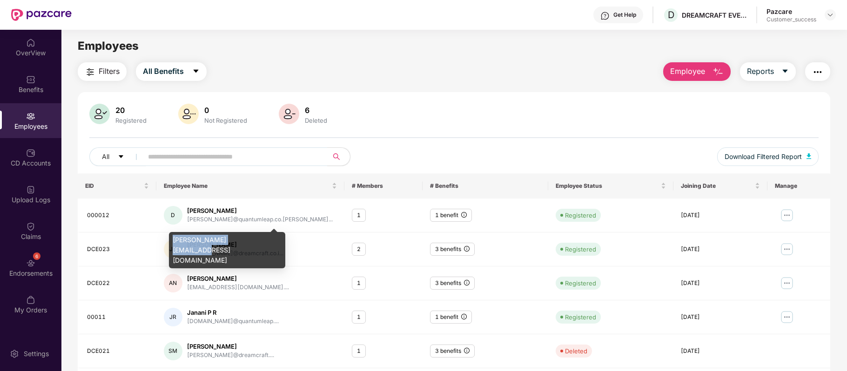
click at [192, 236] on div "[PERSON_NAME][EMAIL_ADDRESS][DOMAIN_NAME]" at bounding box center [227, 250] width 116 height 36
drag, startPoint x: 175, startPoint y: 242, endPoint x: 209, endPoint y: 242, distance: 33.5
click at [209, 242] on div "[PERSON_NAME][EMAIL_ADDRESS][DOMAIN_NAME]" at bounding box center [227, 250] width 116 height 36
drag, startPoint x: 173, startPoint y: 239, endPoint x: 252, endPoint y: 237, distance: 78.7
click at [252, 237] on div "[PERSON_NAME][EMAIL_ADDRESS][DOMAIN_NAME]" at bounding box center [227, 250] width 116 height 36
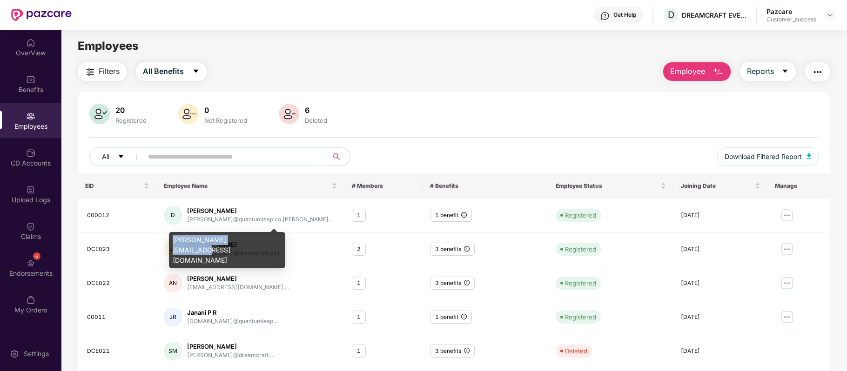
copy div "[PERSON_NAME][EMAIL_ADDRESS][DOMAIN_NAME]"
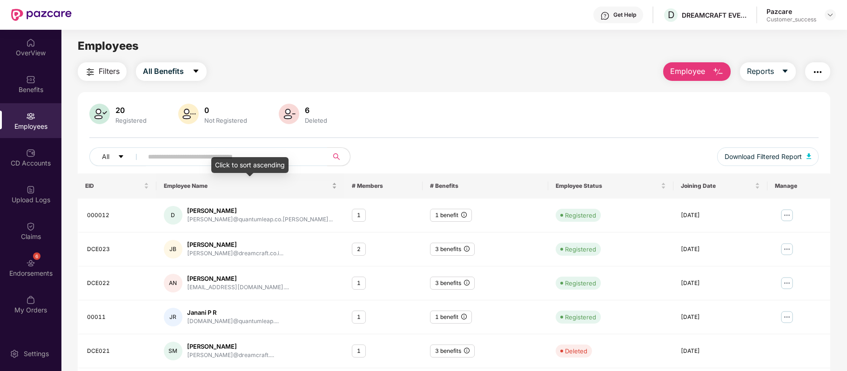
scroll to position [0, 0]
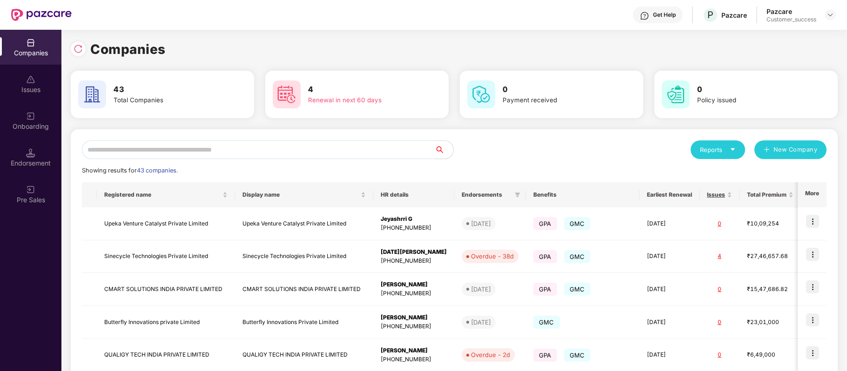
click at [218, 153] on input "text" at bounding box center [258, 150] width 353 height 19
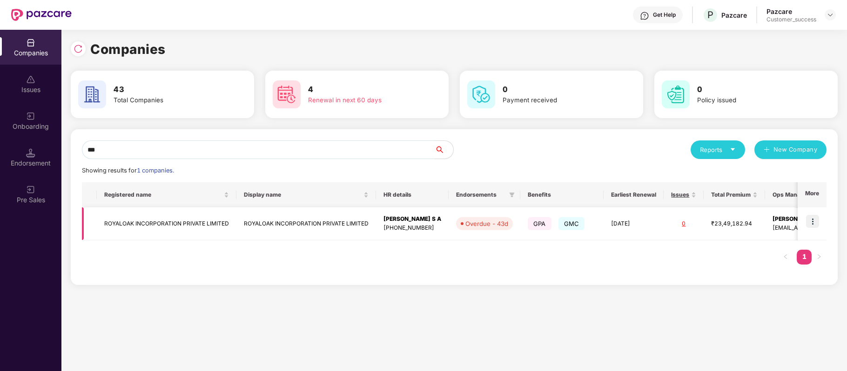
type input "***"
click at [815, 221] on img at bounding box center [812, 221] width 13 height 13
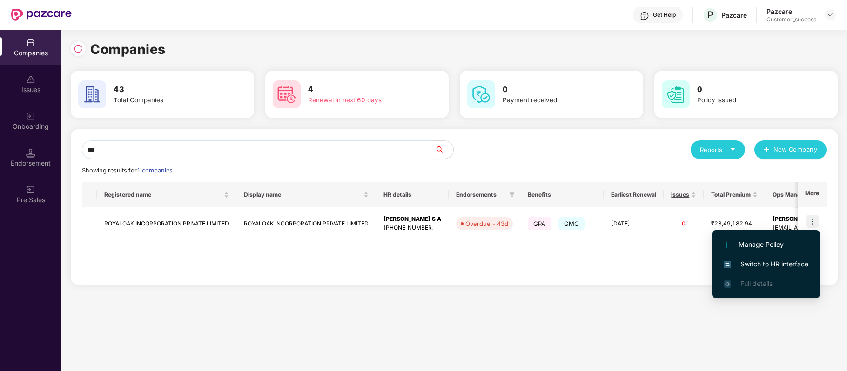
click at [793, 264] on span "Switch to HR interface" at bounding box center [766, 264] width 85 height 10
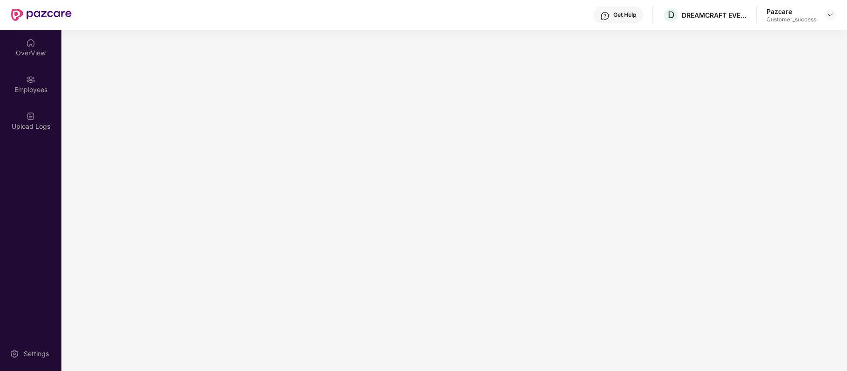
scroll to position [0, 0]
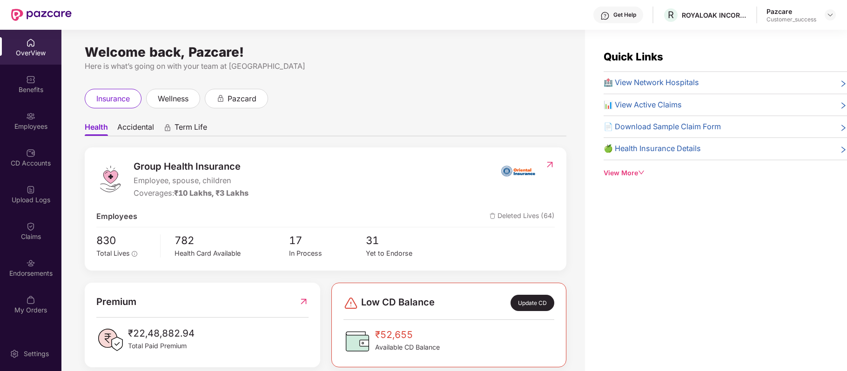
click at [34, 123] on div "Employees" at bounding box center [30, 126] width 61 height 9
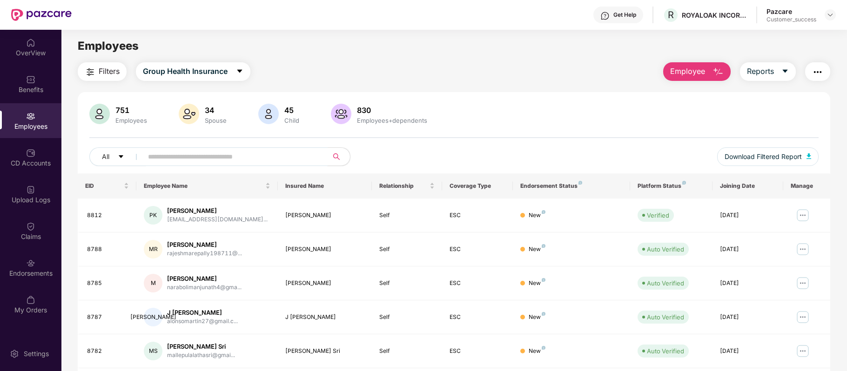
click at [164, 154] on input "text" at bounding box center [231, 157] width 167 height 14
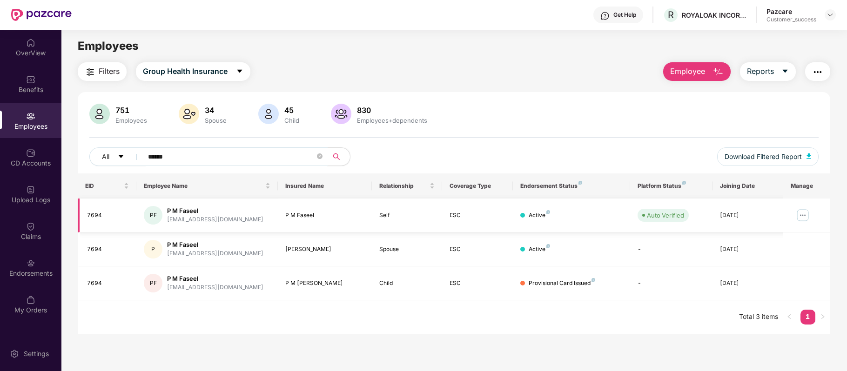
type input "******"
click at [804, 214] on img at bounding box center [802, 215] width 15 height 15
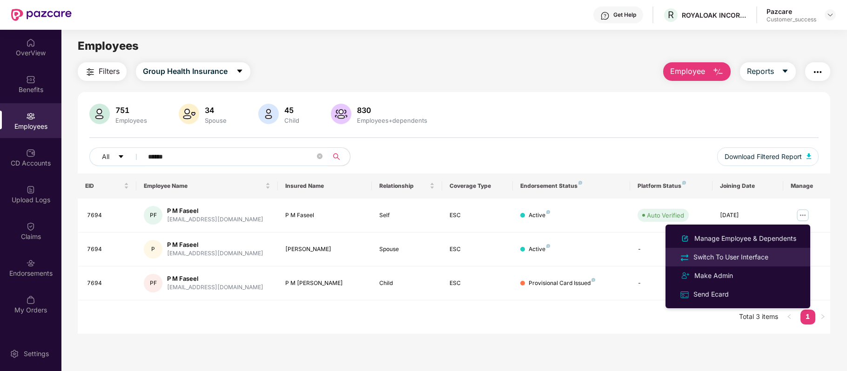
click at [758, 252] on div "Switch To User Interface" at bounding box center [731, 257] width 79 height 10
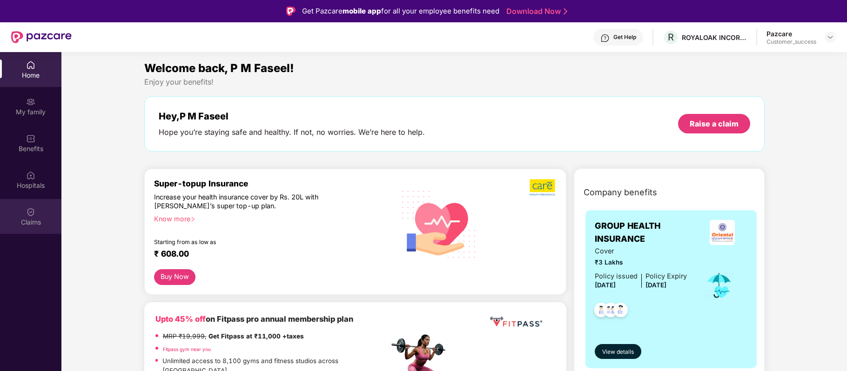
click at [29, 213] on img at bounding box center [30, 212] width 9 height 9
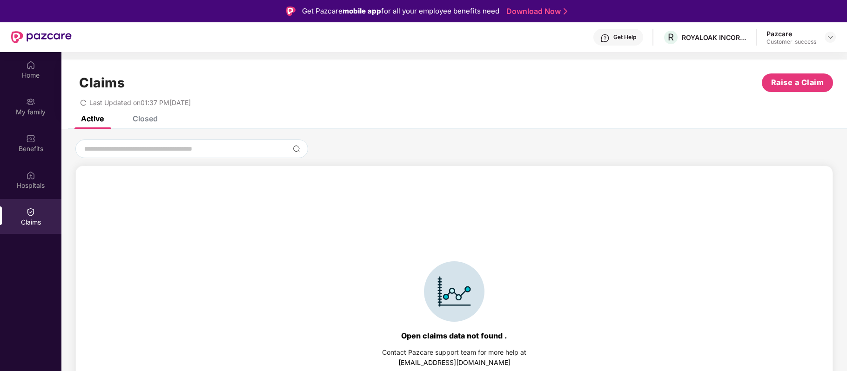
click at [155, 118] on div "Closed" at bounding box center [145, 118] width 25 height 9
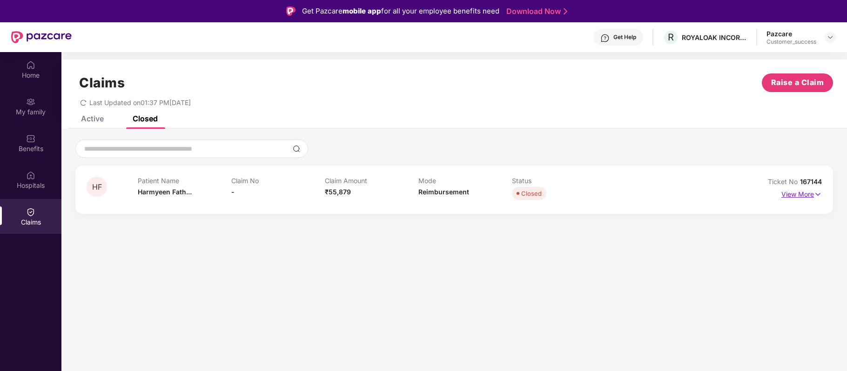
click at [798, 191] on p "View More" at bounding box center [801, 193] width 40 height 13
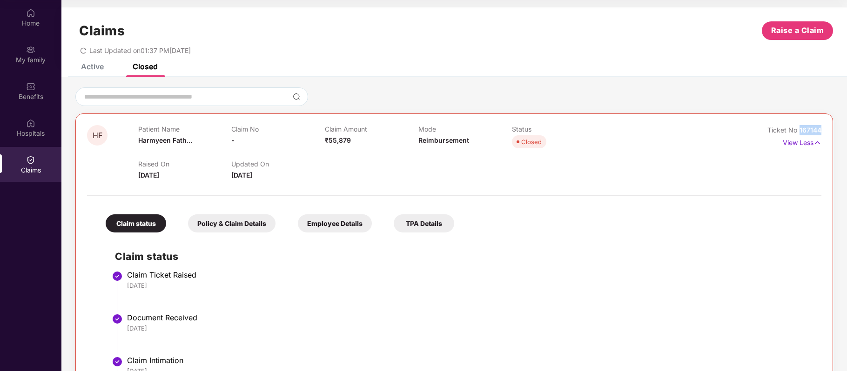
drag, startPoint x: 825, startPoint y: 128, endPoint x: 799, endPoint y: 128, distance: 25.6
copy span "167144"
